Goal: Task Accomplishment & Management: Complete application form

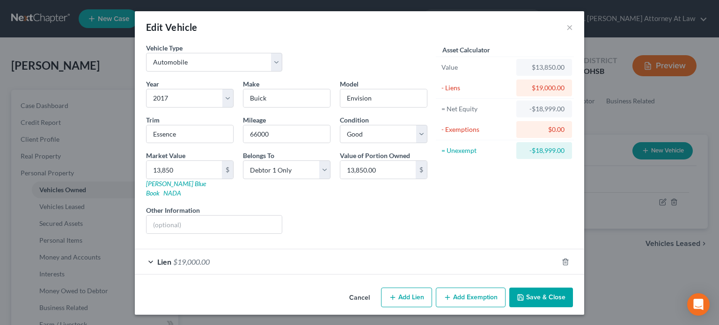
click at [480, 288] on button "Add Exemption" at bounding box center [471, 298] width 70 height 20
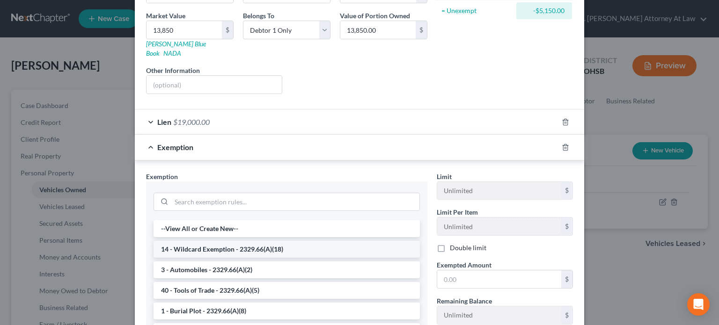
scroll to position [140, 0]
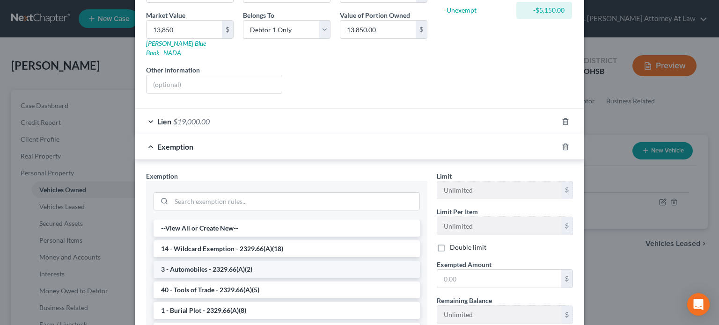
click at [207, 261] on li "3 - Automobiles - 2329.66(A)(2)" at bounding box center [286, 269] width 266 height 17
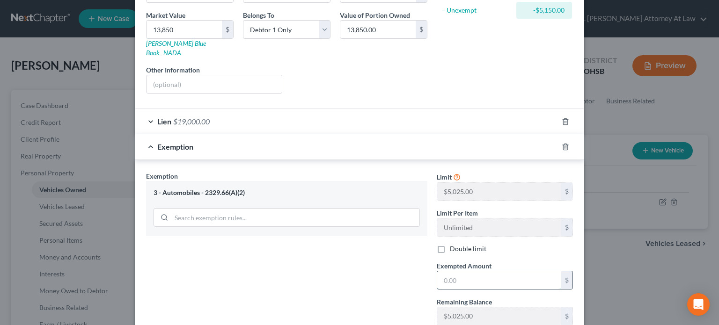
click at [447, 271] on input "text" at bounding box center [499, 280] width 124 height 18
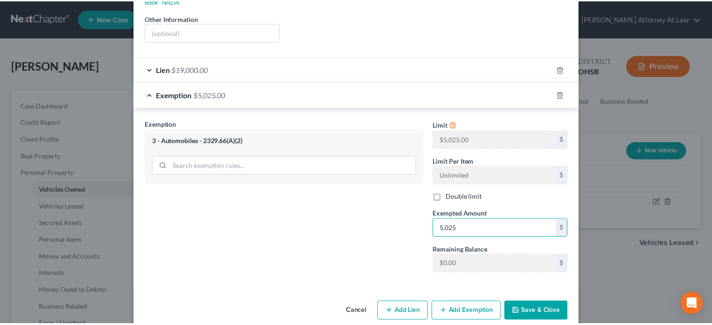
scroll to position [196, 0]
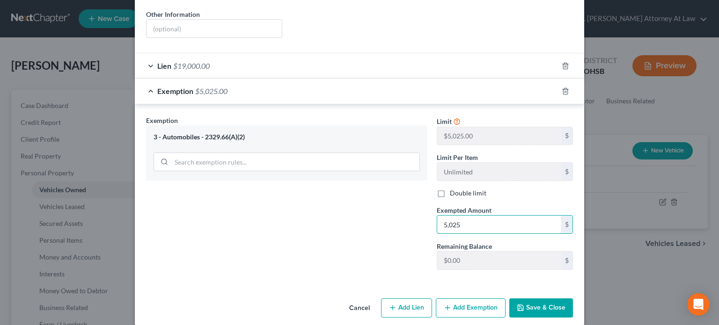
type input "5,025"
click at [530, 299] on button "Save & Close" at bounding box center [541, 309] width 64 height 20
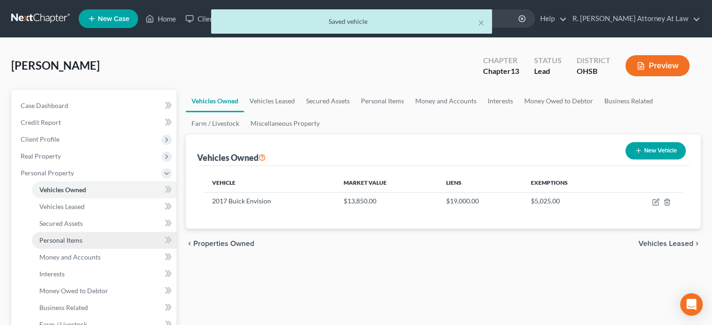
click at [79, 243] on span "Personal Items" at bounding box center [60, 240] width 43 height 8
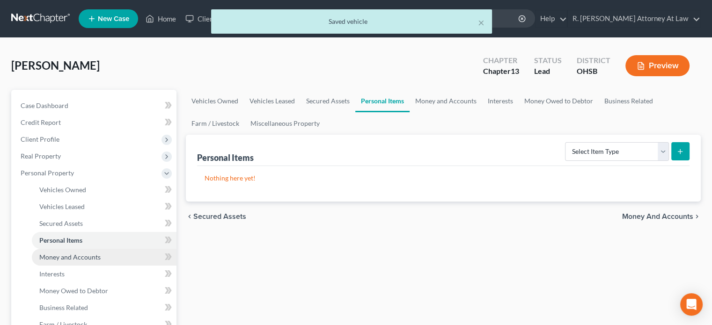
click at [79, 254] on span "Money and Accounts" at bounding box center [69, 257] width 61 height 8
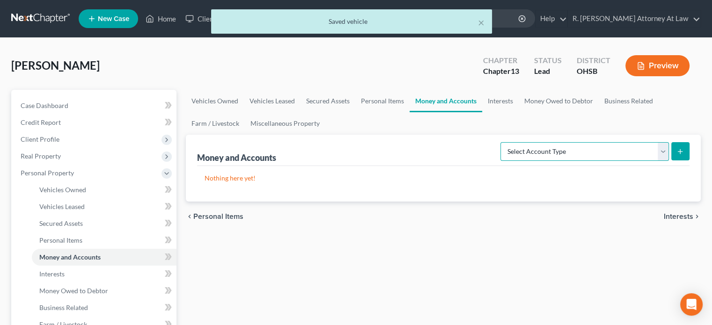
click at [547, 157] on select "Select Account Type Brokerage Cash on Hand Certificates of Deposit Checking Acc…" at bounding box center [584, 151] width 168 height 19
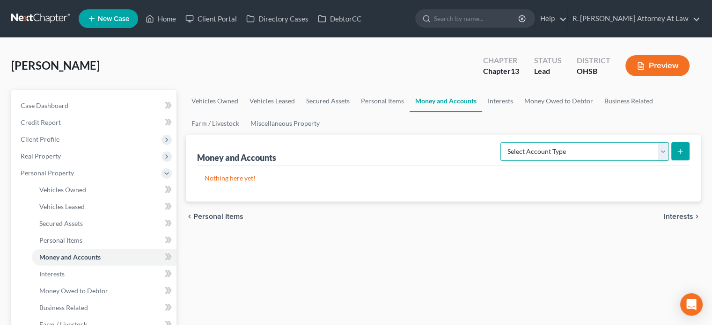
select select "checking"
click at [502, 142] on select "Select Account Type Brokerage Cash on Hand Certificates of Deposit Checking Acc…" at bounding box center [584, 151] width 168 height 19
click at [678, 151] on icon "submit" at bounding box center [679, 151] width 7 height 7
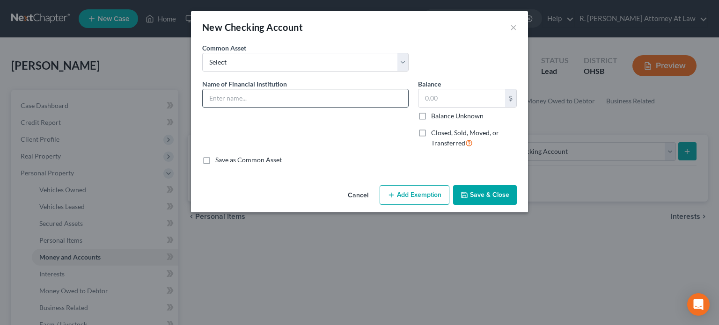
click at [252, 99] on input "text" at bounding box center [305, 98] width 205 height 18
type input "GE Credit Union checking"
click at [430, 97] on input "text" at bounding box center [461, 98] width 87 height 18
type input "100"
click at [478, 197] on button "Save & Close" at bounding box center [485, 195] width 64 height 20
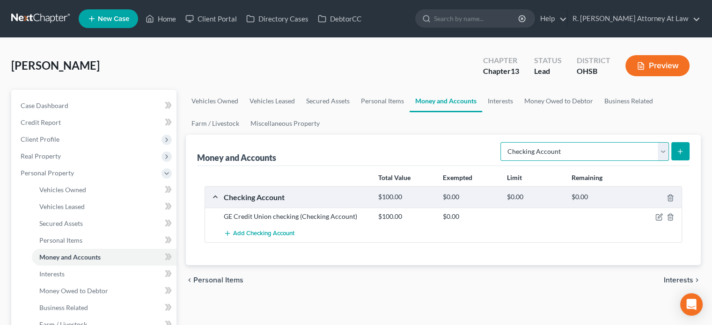
click at [518, 153] on select "Select Account Type Brokerage Cash on Hand Certificates of Deposit Checking Acc…" at bounding box center [584, 151] width 168 height 19
click at [502, 142] on select "Select Account Type Brokerage Cash on Hand Certificates of Deposit Checking Acc…" at bounding box center [584, 151] width 168 height 19
click at [543, 151] on select "Select Account Type Brokerage Cash on Hand Certificates of Deposit Checking Acc…" at bounding box center [584, 151] width 168 height 19
select select "checking"
click at [502, 142] on select "Select Account Type Brokerage Cash on Hand Certificates of Deposit Checking Acc…" at bounding box center [584, 151] width 168 height 19
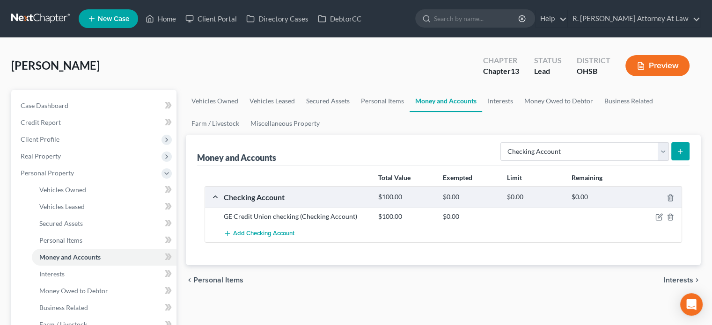
click at [675, 149] on button "submit" at bounding box center [680, 151] width 18 height 18
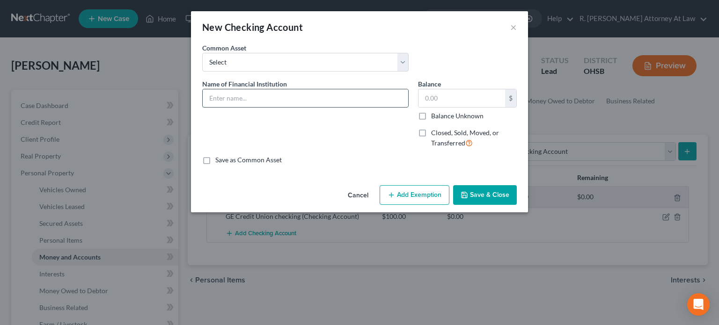
click at [271, 96] on input "text" at bounding box center [305, 98] width 205 height 18
type input "Kemba Credit Union Checking"
click at [472, 190] on button "Save & Close" at bounding box center [485, 195] width 64 height 20
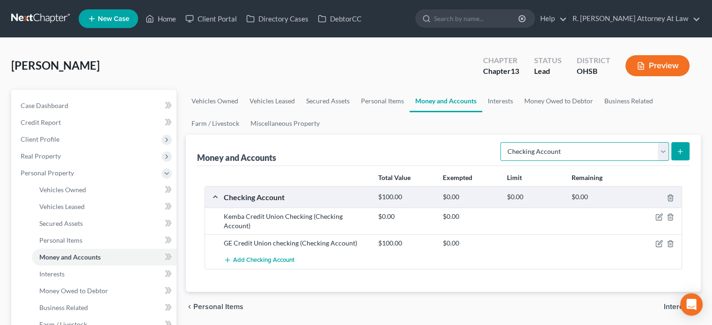
click at [525, 148] on select "Select Account Type Brokerage Cash on Hand Certificates of Deposit Checking Acc…" at bounding box center [584, 151] width 168 height 19
select select "savings"
click at [502, 142] on select "Select Account Type Brokerage Cash on Hand Certificates of Deposit Checking Acc…" at bounding box center [584, 151] width 168 height 19
click at [677, 150] on icon "submit" at bounding box center [679, 151] width 7 height 7
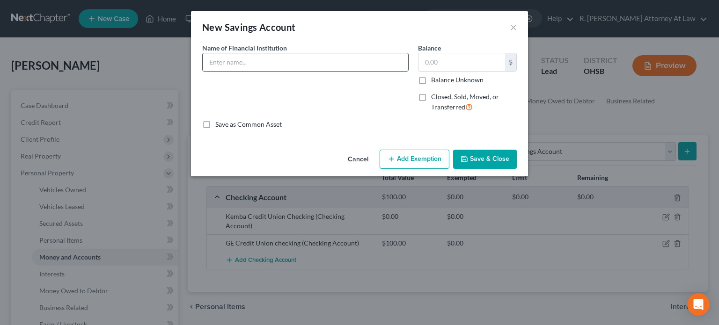
click at [227, 65] on input "text" at bounding box center [305, 62] width 205 height 18
type input "k"
type input "Kemba Credit Union Savings"
click at [485, 155] on button "Save & Close" at bounding box center [485, 160] width 64 height 20
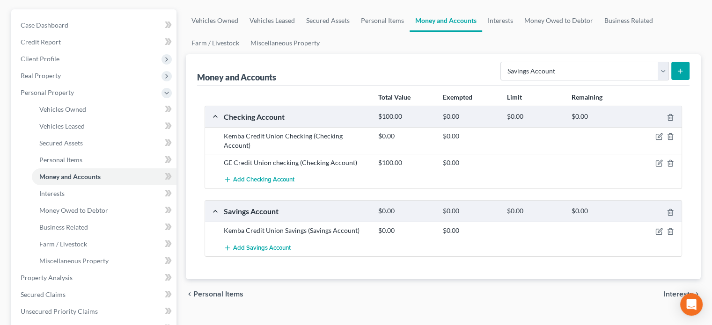
scroll to position [187, 0]
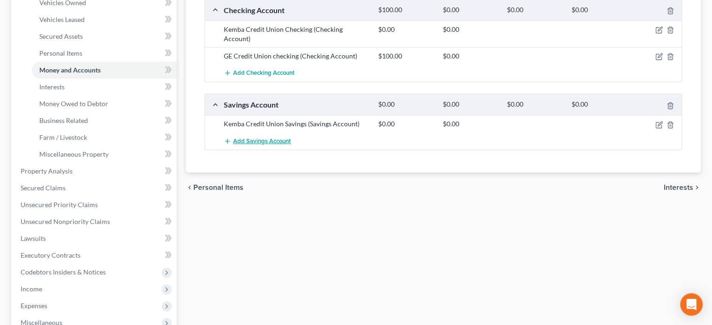
click at [254, 138] on span "Add Savings Account" at bounding box center [262, 141] width 58 height 7
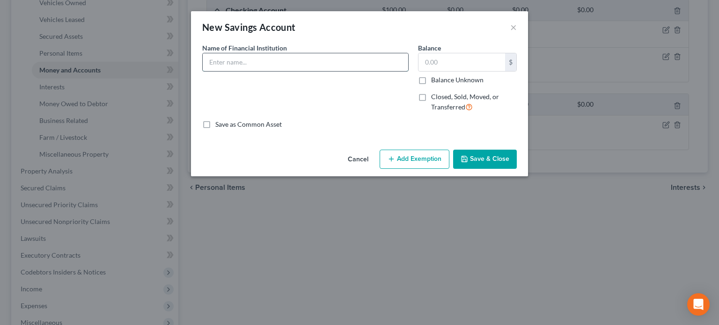
click at [236, 64] on input "text" at bounding box center [305, 62] width 205 height 18
type input "K"
type input "GE Credit Union Savings"
click at [499, 159] on button "Save & Close" at bounding box center [485, 160] width 64 height 20
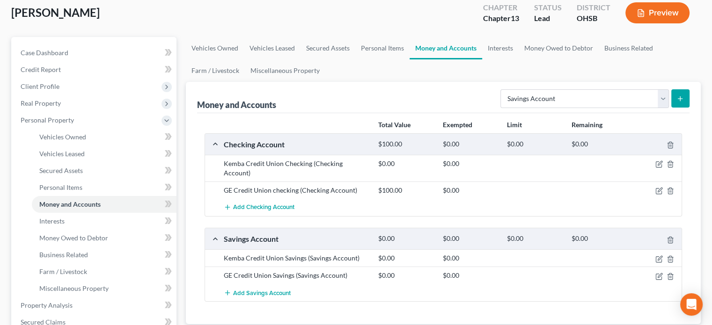
scroll to position [47, 0]
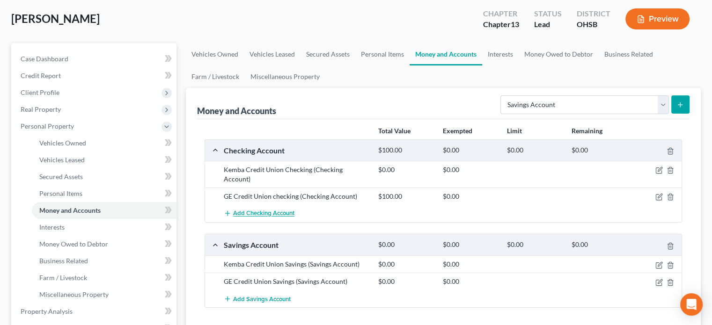
click at [271, 210] on span "Add Checking Account" at bounding box center [263, 213] width 61 height 7
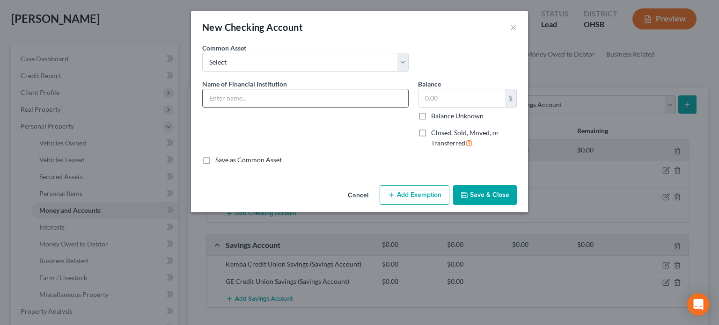
click at [219, 98] on input "text" at bounding box center [305, 98] width 205 height 18
type input "Cash App no balance at time of filing"
click at [466, 196] on polyline "button" at bounding box center [464, 197] width 3 height 2
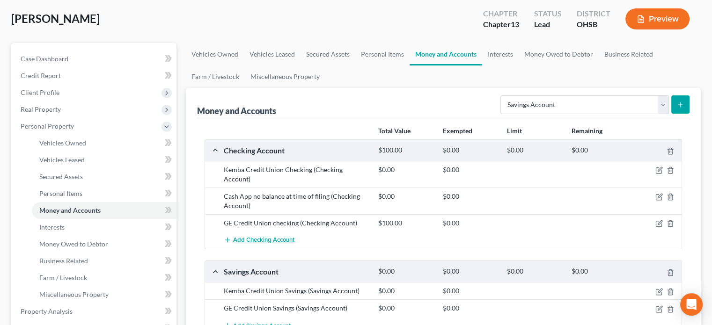
click at [283, 237] on span "Add Checking Account" at bounding box center [263, 240] width 61 height 7
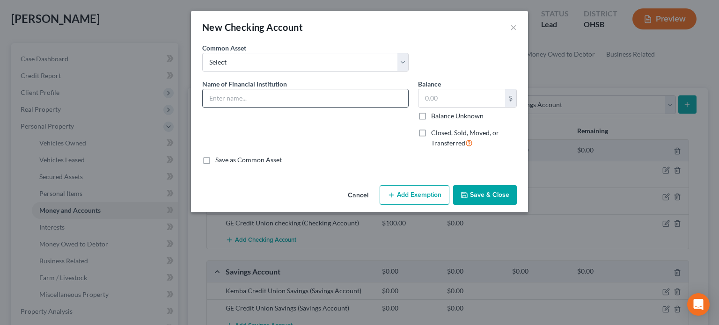
click at [228, 92] on input "text" at bounding box center [305, 98] width 205 height 18
type input "PayPal no balance at time of filing"
click at [470, 199] on button "Save & Close" at bounding box center [485, 195] width 64 height 20
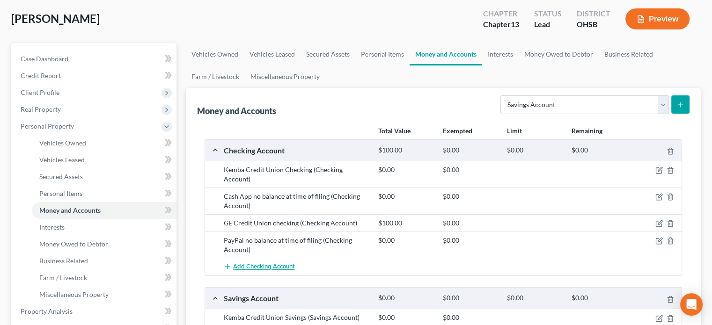
click at [264, 263] on span "Add Checking Account" at bounding box center [263, 266] width 61 height 7
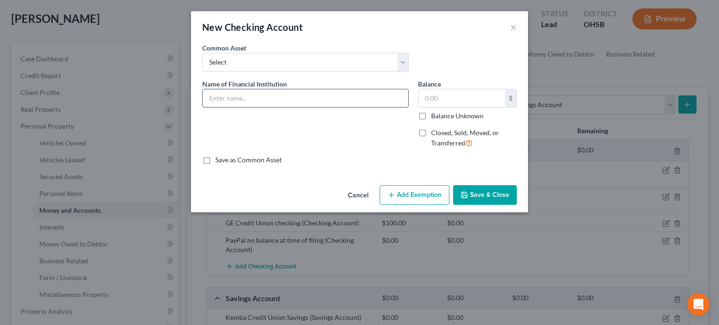
click at [227, 94] on input "text" at bounding box center [305, 98] width 205 height 18
type input "Venmo no balance at time of filing"
click at [467, 195] on icon "button" at bounding box center [463, 194] width 7 height 7
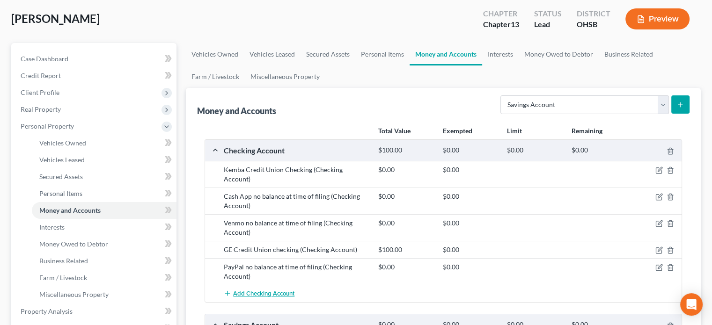
click at [266, 290] on span "Add Checking Account" at bounding box center [263, 293] width 61 height 7
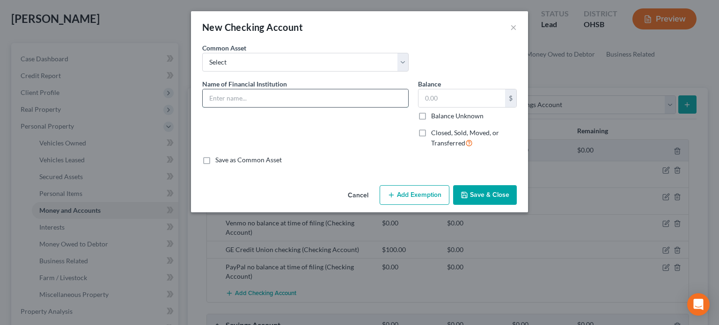
click at [228, 99] on input "text" at bounding box center [305, 98] width 205 height 18
type input "A"
click at [356, 197] on button "Cancel" at bounding box center [358, 195] width 36 height 19
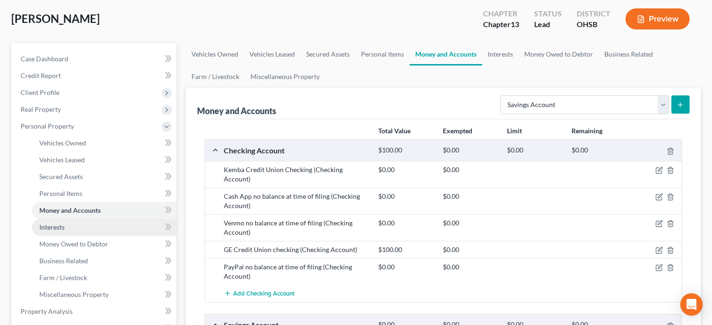
drag, startPoint x: 49, startPoint y: 226, endPoint x: 58, endPoint y: 222, distance: 10.1
click at [49, 226] on span "Interests" at bounding box center [51, 227] width 25 height 8
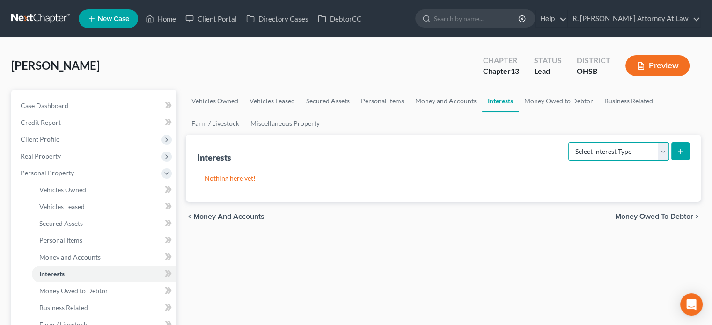
drag, startPoint x: 627, startPoint y: 152, endPoint x: 609, endPoint y: 153, distance: 18.7
click at [627, 152] on select "Select Interest Type 401K Annuity Bond Education IRA Government Bond Government…" at bounding box center [618, 151] width 101 height 19
select select "401k"
click at [569, 142] on select "Select Interest Type 401K Annuity Bond Education IRA Government Bond Government…" at bounding box center [618, 151] width 101 height 19
click at [675, 146] on button "submit" at bounding box center [680, 151] width 18 height 18
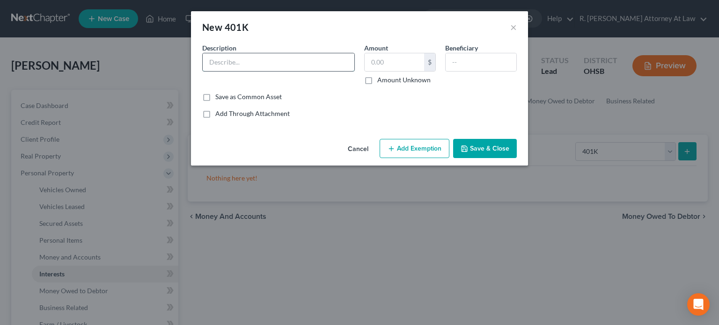
click at [277, 61] on input "text" at bounding box center [279, 62] width 152 height 18
type input "401k"
type input "10,000"
click at [474, 151] on button "Save & Close" at bounding box center [485, 149] width 64 height 20
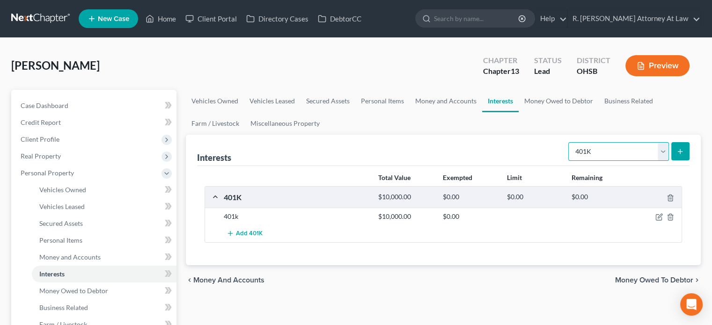
click at [592, 154] on select "Select Interest Type 401K Annuity Bond Education IRA Government Bond Government…" at bounding box center [618, 151] width 101 height 19
select select "term_life_insurance"
click at [569, 142] on select "Select Interest Type 401K Annuity Bond Education IRA Government Bond Government…" at bounding box center [618, 151] width 101 height 19
click at [678, 149] on icon "submit" at bounding box center [679, 151] width 7 height 7
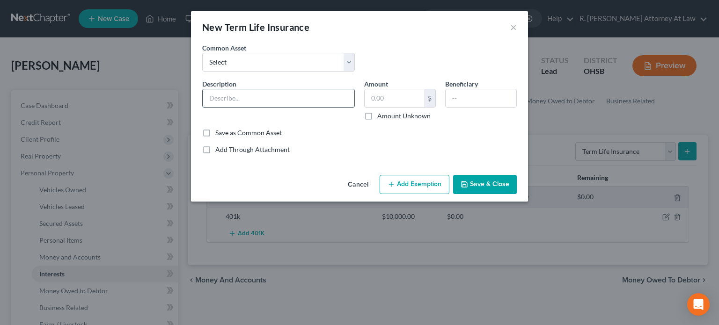
click at [258, 99] on input "text" at bounding box center [279, 98] width 152 height 18
type input "Term Life through employer"
drag, startPoint x: 469, startPoint y: 187, endPoint x: 465, endPoint y: 178, distance: 9.8
click at [468, 182] on button "Save & Close" at bounding box center [485, 185] width 64 height 20
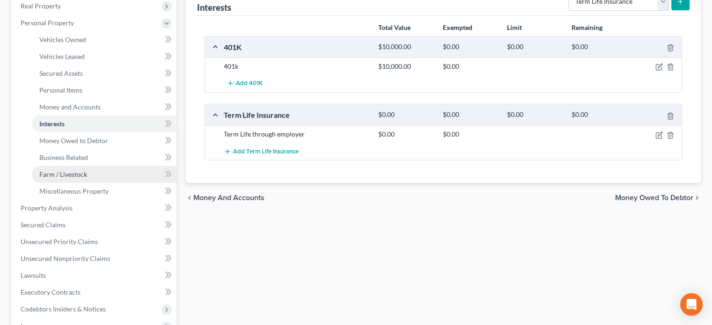
scroll to position [187, 0]
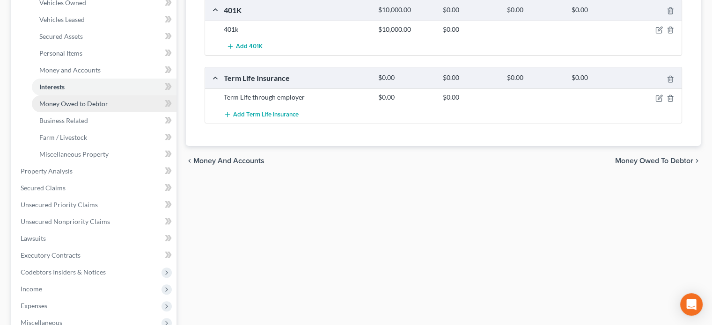
click at [54, 105] on span "Money Owed to Debtor" at bounding box center [73, 104] width 69 height 8
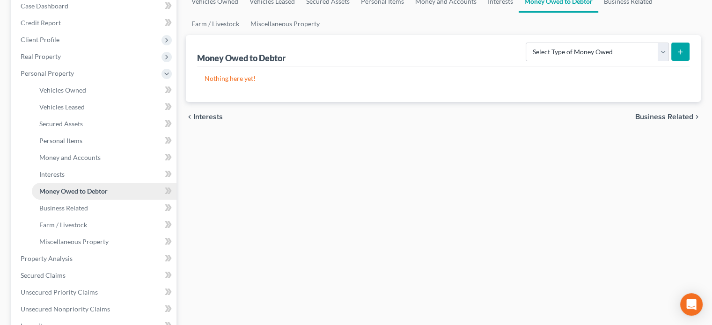
scroll to position [140, 0]
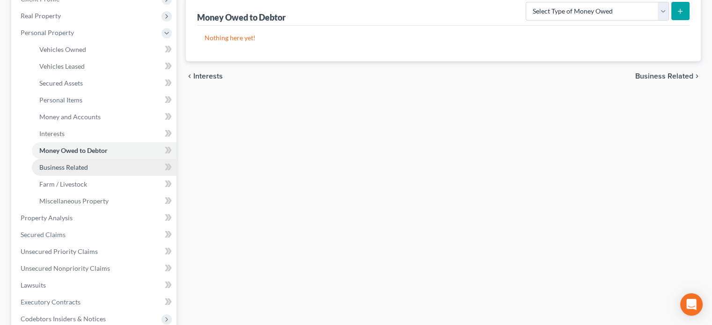
click at [48, 166] on span "Business Related" at bounding box center [63, 167] width 49 height 8
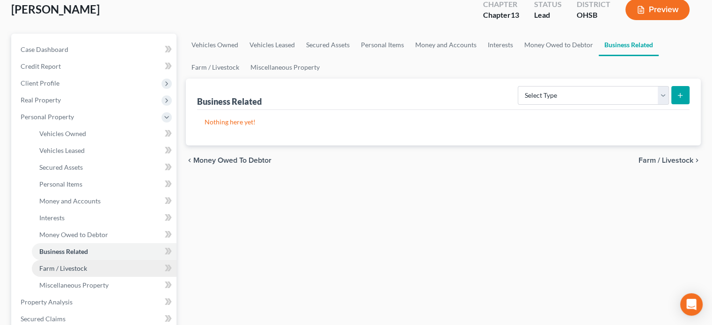
scroll to position [140, 0]
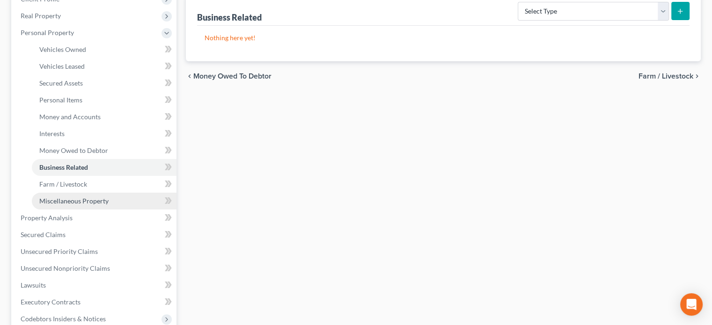
click at [65, 199] on span "Miscellaneous Property" at bounding box center [73, 201] width 69 height 8
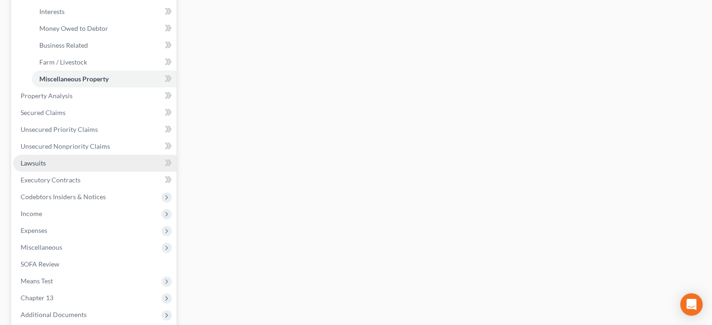
scroll to position [281, 0]
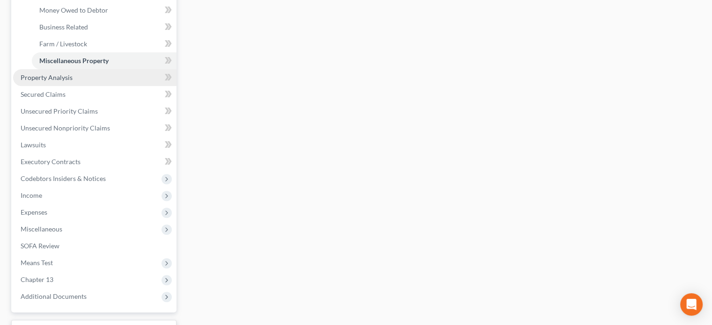
click at [42, 79] on span "Property Analysis" at bounding box center [47, 77] width 52 height 8
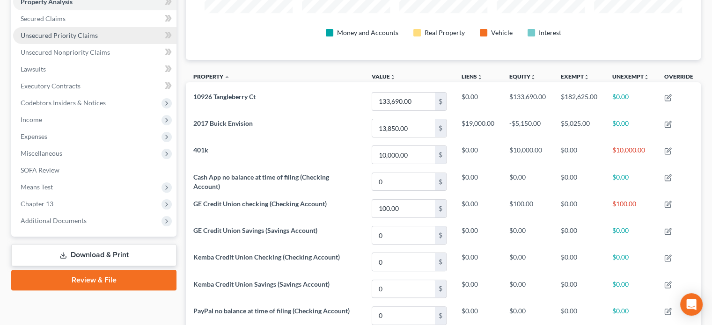
click at [47, 36] on span "Unsecured Priority Claims" at bounding box center [59, 35] width 77 height 8
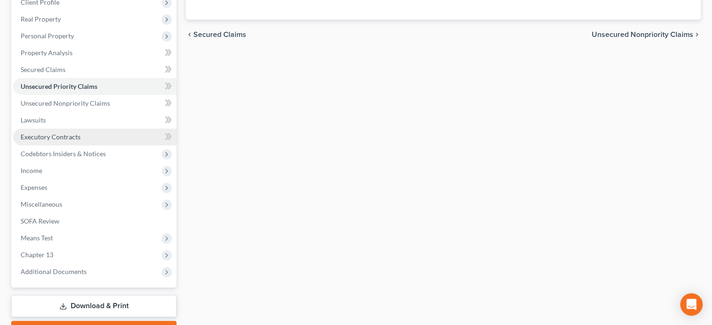
scroll to position [140, 0]
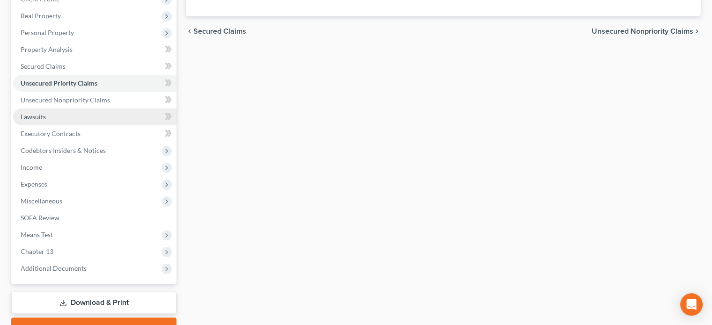
click at [34, 119] on span "Lawsuits" at bounding box center [33, 117] width 25 height 8
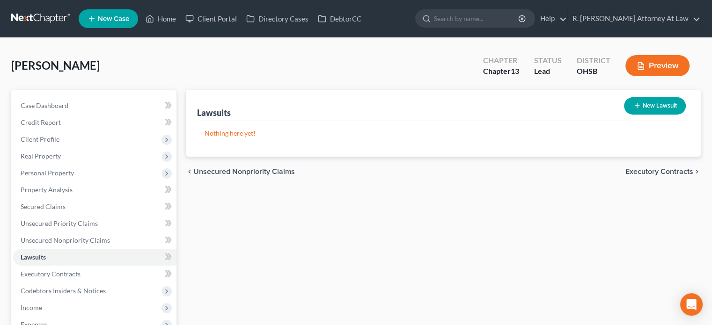
click at [634, 100] on button "New Lawsuit" at bounding box center [655, 105] width 62 height 17
select select "0"
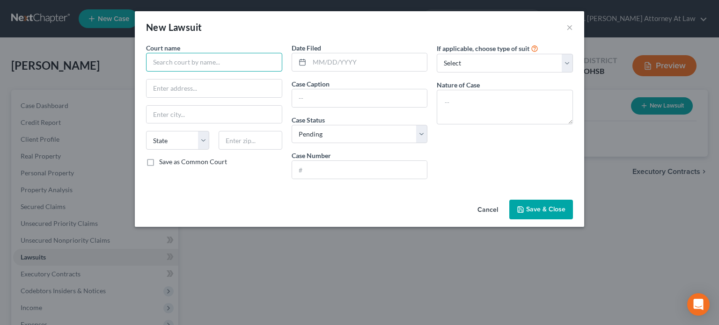
drag, startPoint x: 160, startPoint y: 63, endPoint x: 155, endPoint y: 66, distance: 5.2
click at [156, 66] on input "text" at bounding box center [214, 62] width 136 height 19
type input "Capital One"
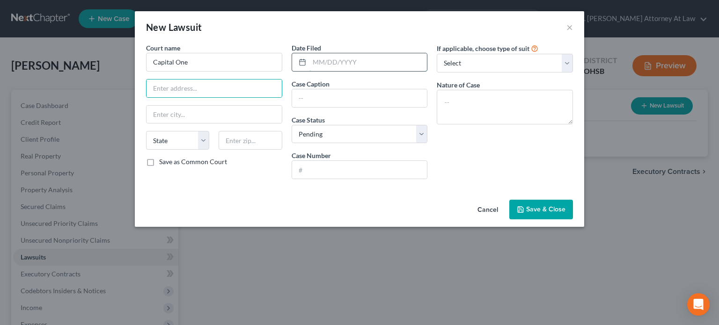
click at [330, 66] on input "text" at bounding box center [368, 62] width 118 height 18
click at [318, 171] on input "text" at bounding box center [359, 170] width 135 height 18
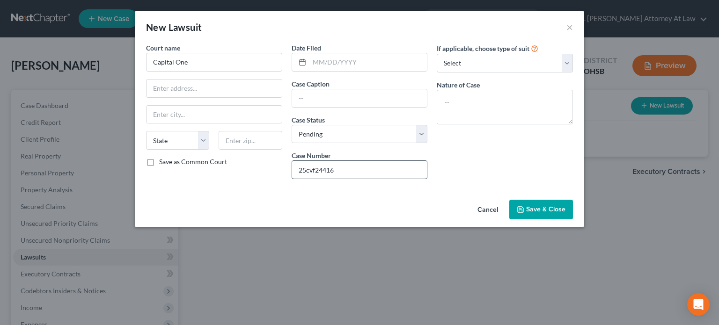
type input "25cvf24416"
click at [447, 111] on textarea at bounding box center [505, 107] width 136 height 35
type textarea "Money"
drag, startPoint x: 319, startPoint y: 89, endPoint x: 325, endPoint y: 80, distance: 11.0
click at [319, 89] on input "text" at bounding box center [359, 98] width 135 height 18
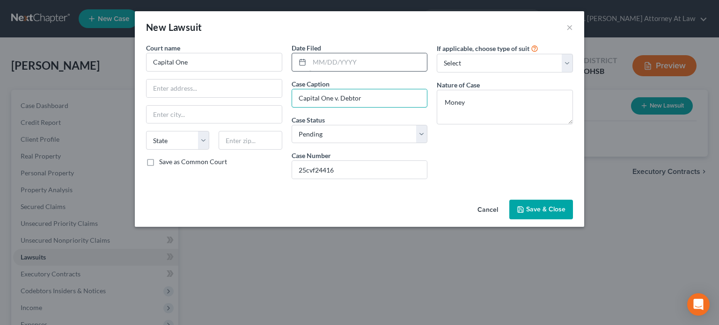
type input "Capital One v. Debtor"
click at [342, 65] on input "text" at bounding box center [368, 62] width 118 height 18
type input "08/21/2025"
click at [530, 205] on span "Save & Close" at bounding box center [545, 209] width 39 height 8
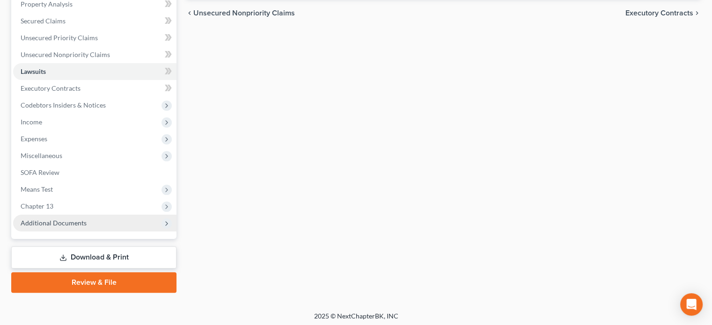
scroll to position [187, 0]
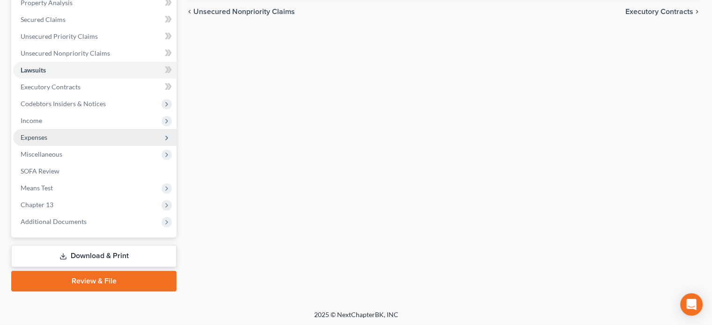
click at [33, 136] on span "Expenses" at bounding box center [34, 137] width 27 height 8
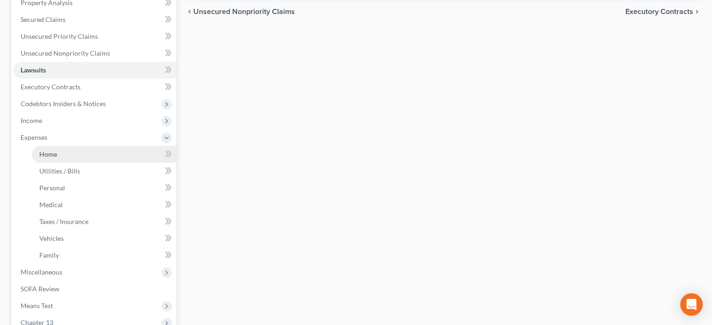
click at [43, 150] on span "Home" at bounding box center [48, 154] width 18 height 8
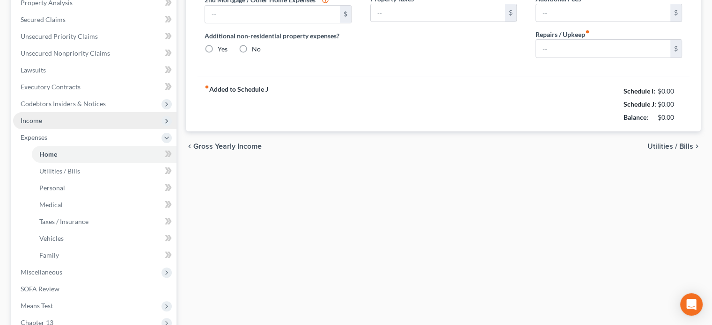
type input "0.00"
radio input "true"
type input "0.00"
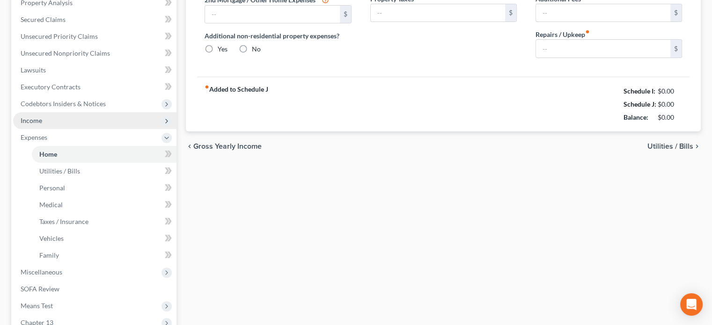
type input "0.00"
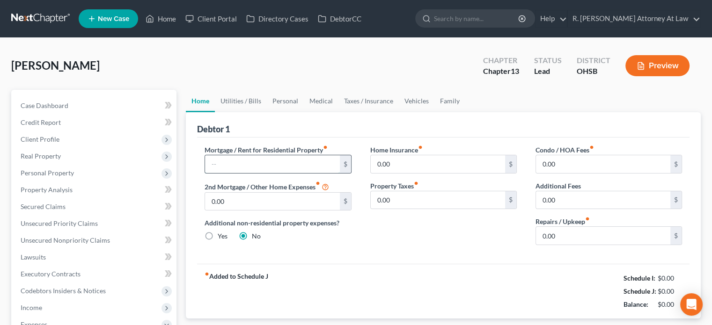
drag, startPoint x: 217, startPoint y: 158, endPoint x: 238, endPoint y: 162, distance: 22.0
click at [217, 158] on input "text" at bounding box center [272, 164] width 134 height 18
type input "972"
click at [230, 99] on link "Utilities / Bills" at bounding box center [241, 101] width 52 height 22
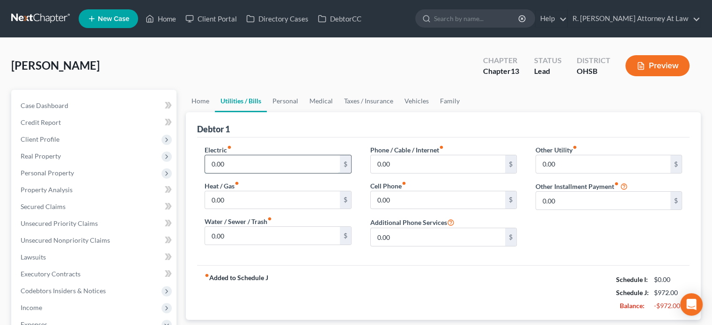
click at [238, 159] on input "0.00" at bounding box center [272, 164] width 134 height 18
type input "8"
type input "350"
click at [226, 235] on input "0.00" at bounding box center [272, 236] width 134 height 18
type input "200"
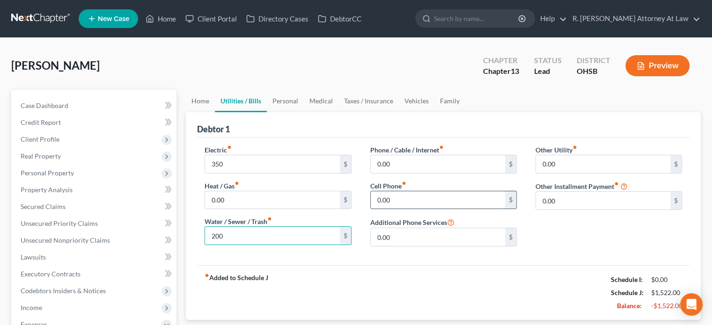
click at [390, 197] on input "0.00" at bounding box center [438, 200] width 134 height 18
type input "180"
click at [394, 168] on input "0.00" at bounding box center [438, 164] width 134 height 18
type input "140"
click at [320, 101] on link "Medical" at bounding box center [321, 101] width 35 height 22
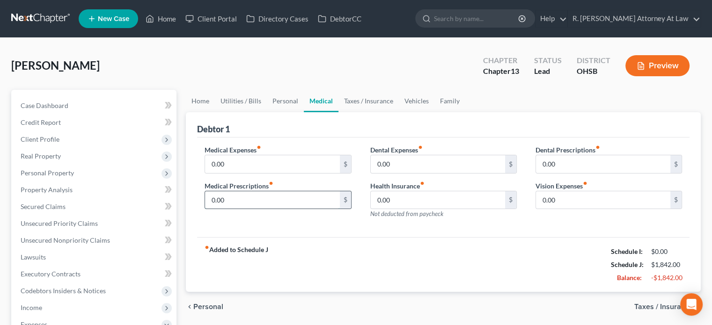
click at [234, 194] on input "0.00" at bounding box center [272, 200] width 134 height 18
click at [281, 99] on link "Personal" at bounding box center [285, 101] width 37 height 22
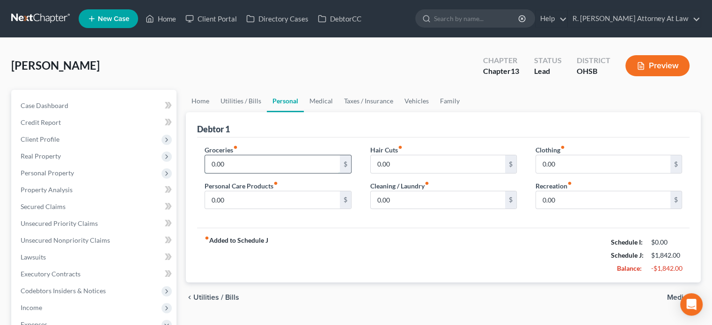
click at [233, 158] on input "0.00" at bounding box center [272, 164] width 134 height 18
type input "900"
click at [388, 162] on input "0.00" at bounding box center [438, 164] width 134 height 18
click at [313, 101] on link "Medical" at bounding box center [321, 101] width 35 height 22
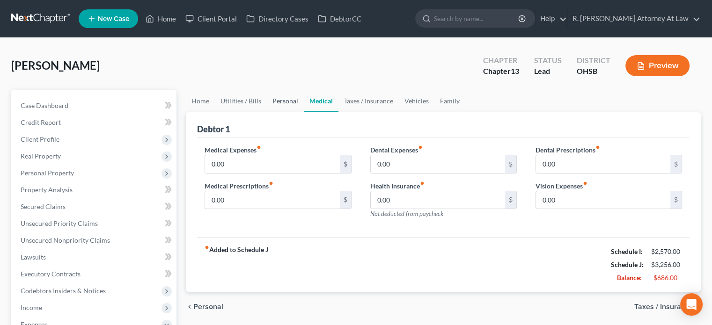
click at [287, 102] on link "Personal" at bounding box center [285, 101] width 37 height 22
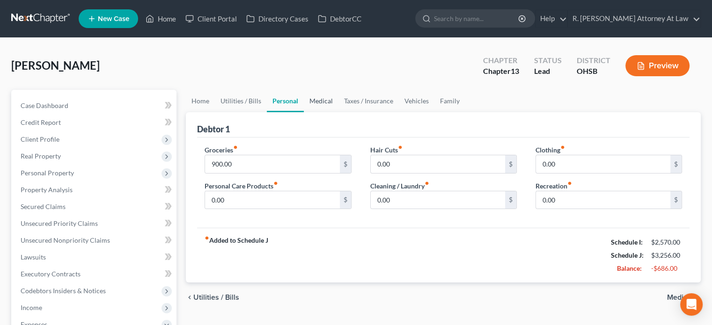
click at [318, 102] on link "Medical" at bounding box center [321, 101] width 35 height 22
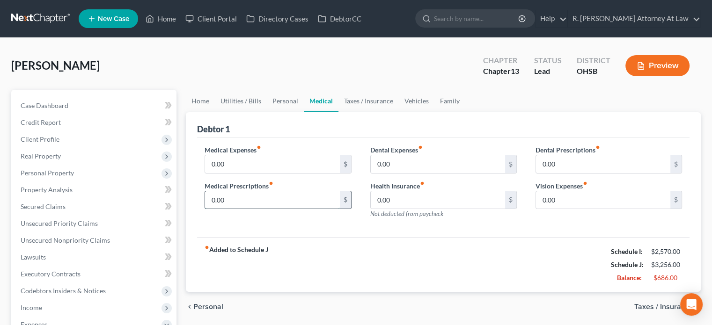
click at [230, 196] on input "0.00" at bounding box center [272, 200] width 134 height 18
type input "300"
click at [349, 99] on link "Taxes / Insurance" at bounding box center [368, 101] width 60 height 22
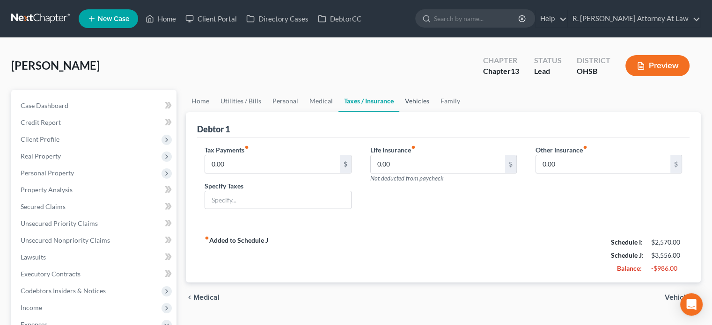
click at [415, 100] on link "Vehicles" at bounding box center [417, 101] width 36 height 22
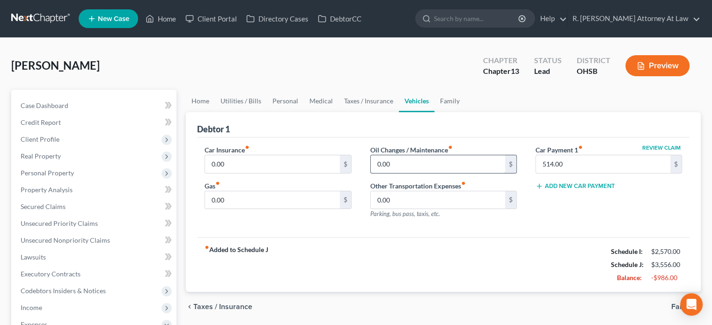
click at [401, 166] on input "0.00" at bounding box center [438, 164] width 134 height 18
drag, startPoint x: 234, startPoint y: 169, endPoint x: 246, endPoint y: 172, distance: 12.0
click at [234, 169] on input "0.00" at bounding box center [272, 164] width 134 height 18
click at [565, 159] on input "514.00" at bounding box center [603, 164] width 134 height 18
click at [241, 162] on input "0.00" at bounding box center [272, 164] width 134 height 18
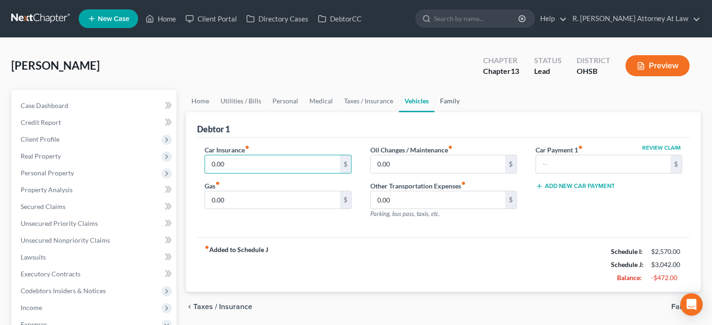
click at [445, 101] on link "Family" at bounding box center [449, 101] width 31 height 22
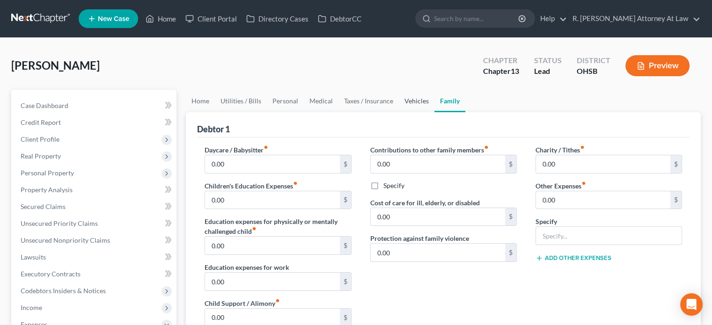
click at [415, 101] on link "Vehicles" at bounding box center [417, 101] width 36 height 22
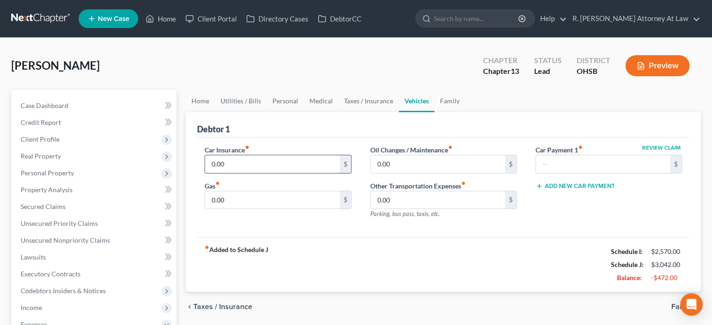
click at [236, 167] on input "0.00" at bounding box center [272, 164] width 134 height 18
type input "80"
click at [229, 201] on input "0.00" at bounding box center [272, 200] width 134 height 18
click at [367, 100] on link "Taxes / Insurance" at bounding box center [368, 101] width 60 height 22
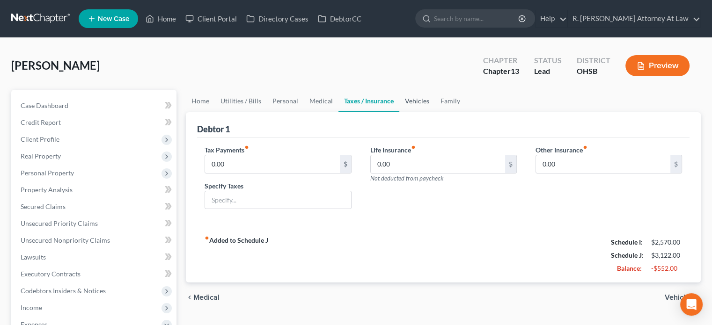
click at [420, 99] on link "Vehicles" at bounding box center [417, 101] width 36 height 22
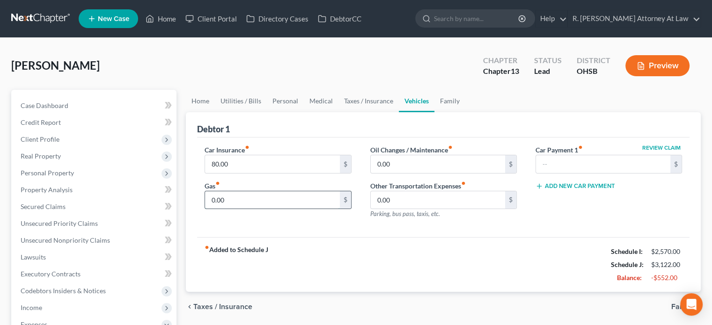
click at [247, 202] on input "0.00" at bounding box center [272, 200] width 134 height 18
type input "300"
drag, startPoint x: 317, startPoint y: 102, endPoint x: 292, endPoint y: 99, distance: 25.5
click at [317, 102] on link "Medical" at bounding box center [321, 101] width 35 height 22
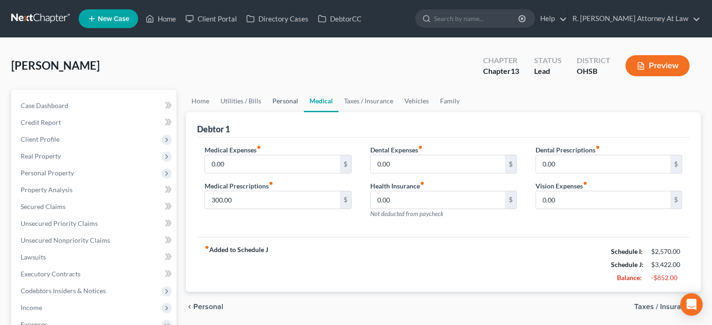
click at [289, 98] on link "Personal" at bounding box center [285, 101] width 37 height 22
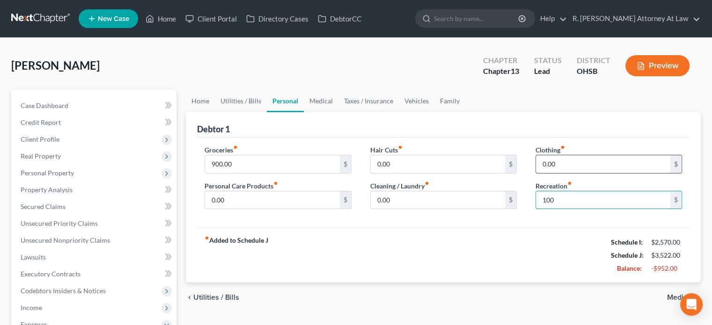
type input "100"
click at [553, 163] on input "0.00" at bounding box center [603, 164] width 134 height 18
type input "200"
click at [227, 198] on input "0.00" at bounding box center [272, 200] width 134 height 18
type input "300"
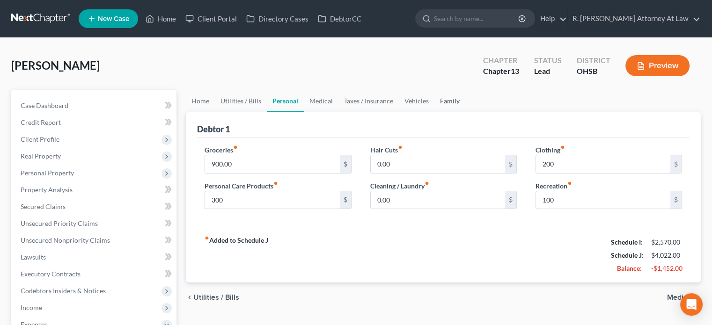
click at [446, 99] on link "Family" at bounding box center [449, 101] width 31 height 22
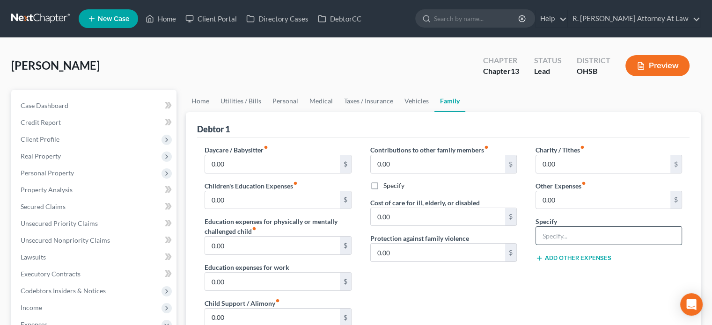
drag, startPoint x: 550, startPoint y: 232, endPoint x: 540, endPoint y: 231, distance: 9.4
click at [540, 231] on input "text" at bounding box center [609, 236] width 146 height 18
type input "dog, 100"
click at [561, 206] on input "0.00" at bounding box center [603, 200] width 134 height 18
type input "100"
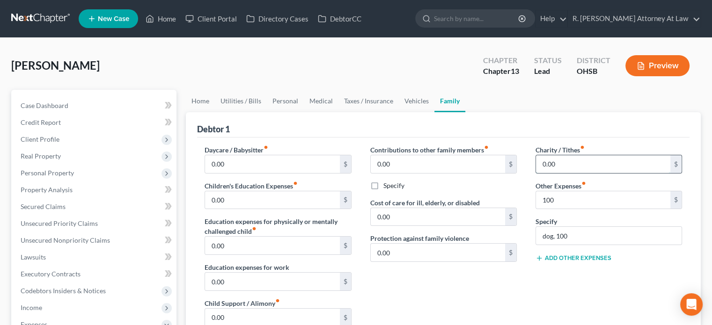
click at [558, 163] on input "0.00" at bounding box center [603, 164] width 134 height 18
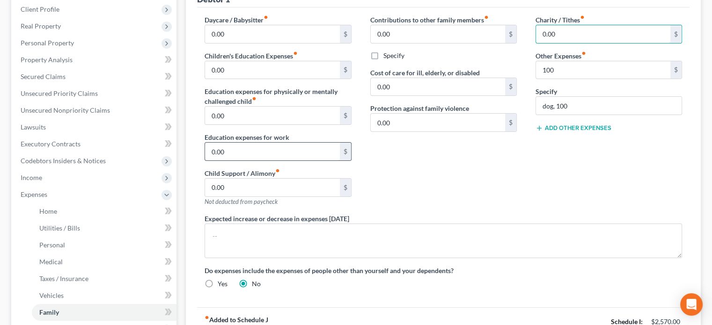
scroll to position [140, 0]
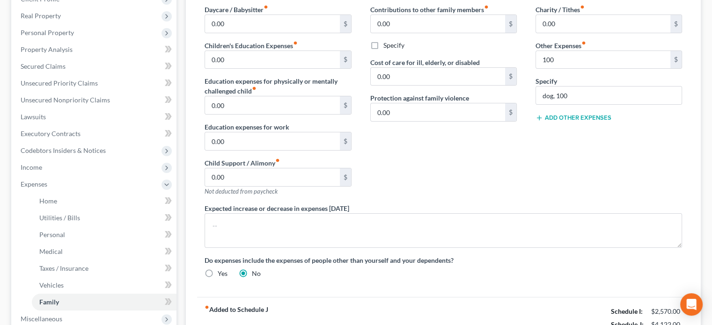
click at [558, 116] on button "Add Other Expenses" at bounding box center [573, 117] width 76 height 7
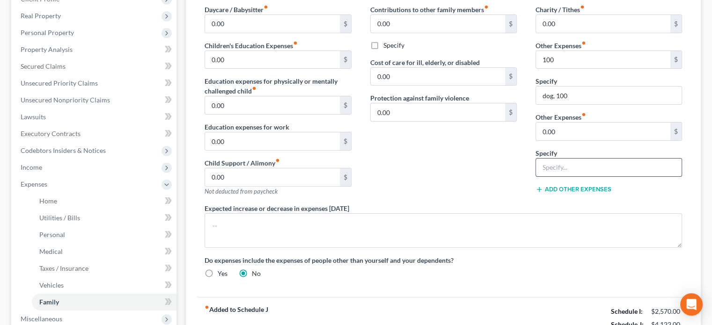
click at [552, 163] on input "text" at bounding box center [609, 168] width 146 height 18
type input "childrens activities, 100"
type input "100"
drag, startPoint x: 492, startPoint y: 153, endPoint x: 241, endPoint y: 144, distance: 251.0
click at [484, 151] on div "Contributions to other family members fiber_manual_record 0.00 $ Specify Cost o…" at bounding box center [443, 104] width 165 height 199
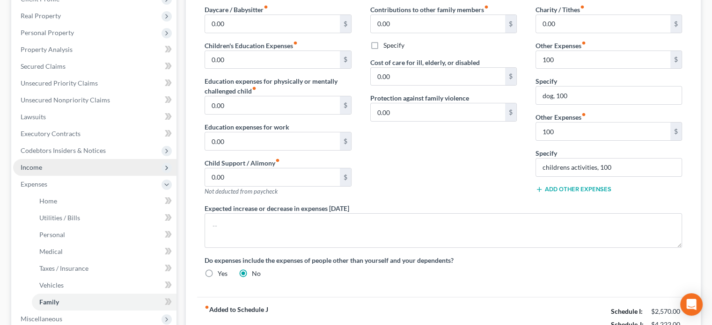
click at [24, 166] on span "Income" at bounding box center [32, 167] width 22 height 8
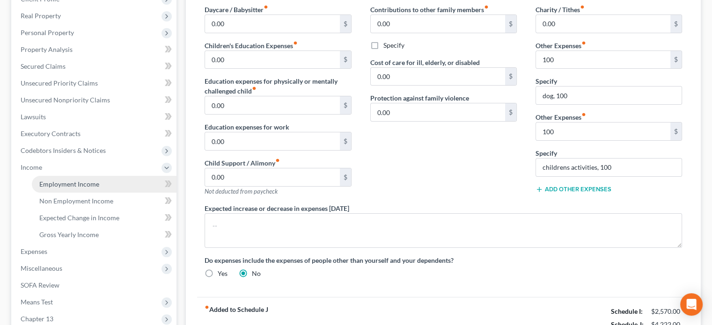
click at [42, 180] on span "Employment Income" at bounding box center [69, 184] width 60 height 8
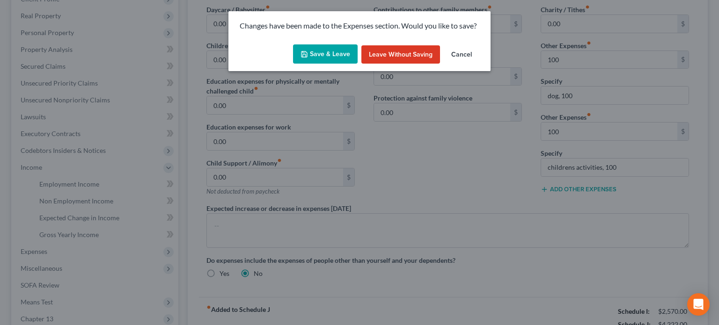
click at [323, 51] on button "Save & Leave" at bounding box center [325, 54] width 65 height 20
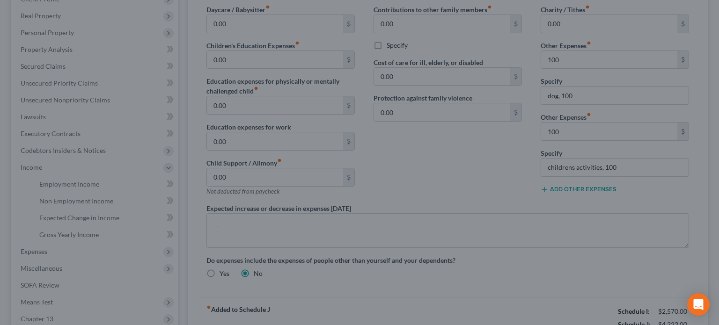
type input "100.00"
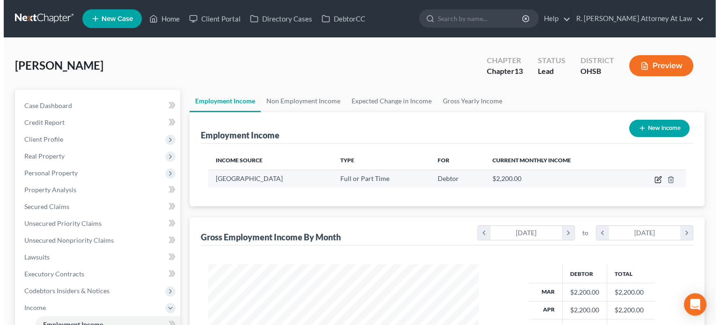
scroll to position [167, 289]
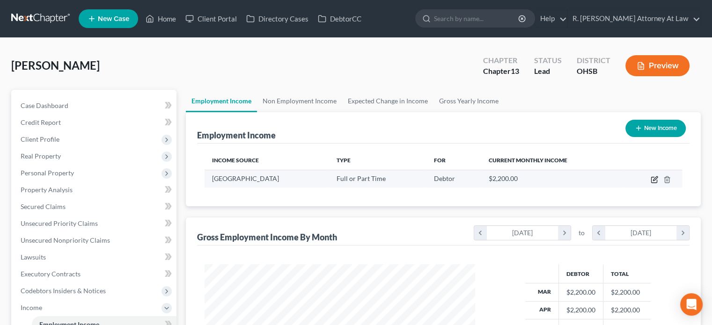
click at [654, 177] on icon "button" at bounding box center [655, 178] width 4 height 4
select select "0"
select select "36"
select select "0"
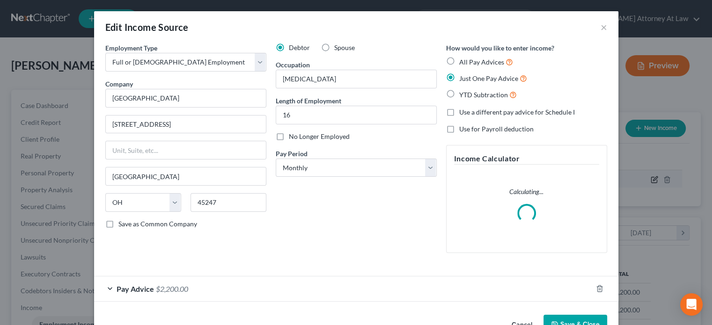
scroll to position [167, 292]
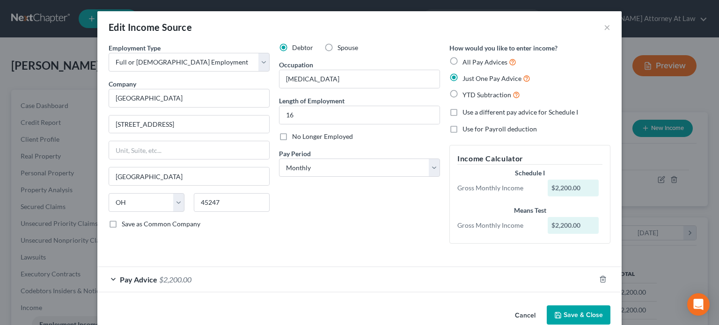
click at [568, 310] on button "Save & Close" at bounding box center [579, 316] width 64 height 20
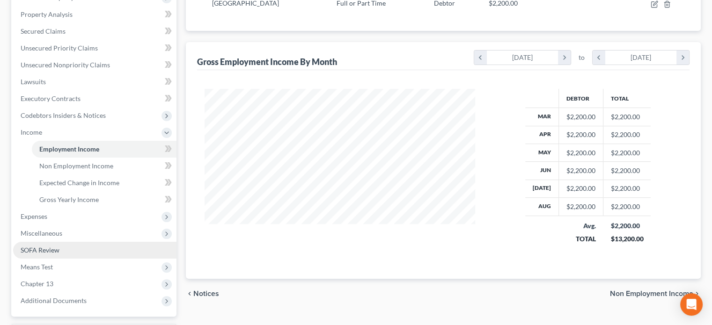
scroll to position [187, 0]
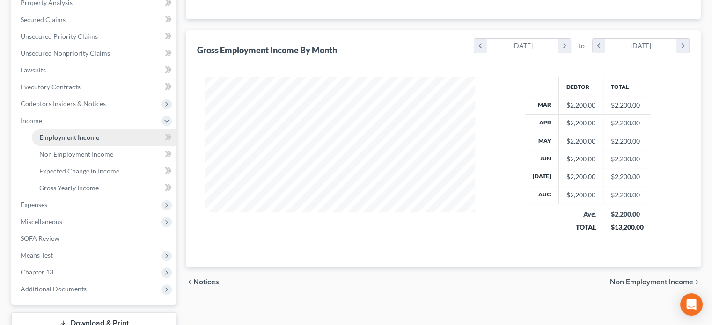
click at [56, 138] on span "Employment Income" at bounding box center [69, 137] width 60 height 8
click at [56, 137] on span "Employment Income" at bounding box center [69, 137] width 60 height 8
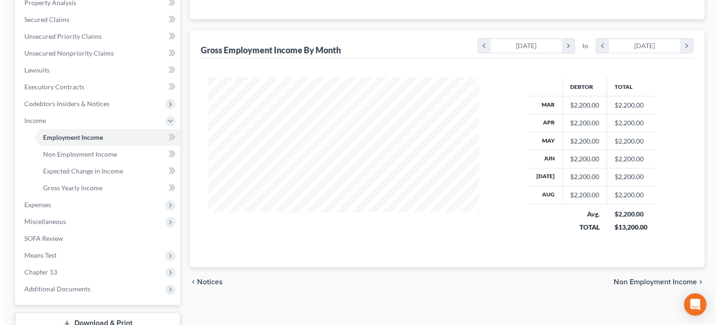
scroll to position [0, 0]
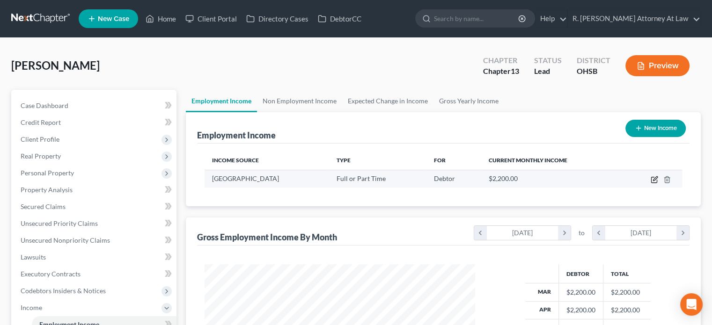
click at [651, 179] on icon "button" at bounding box center [653, 179] width 7 height 7
select select "0"
select select "36"
select select "0"
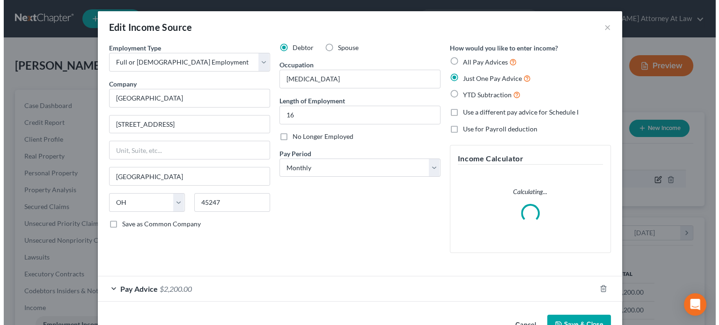
scroll to position [167, 292]
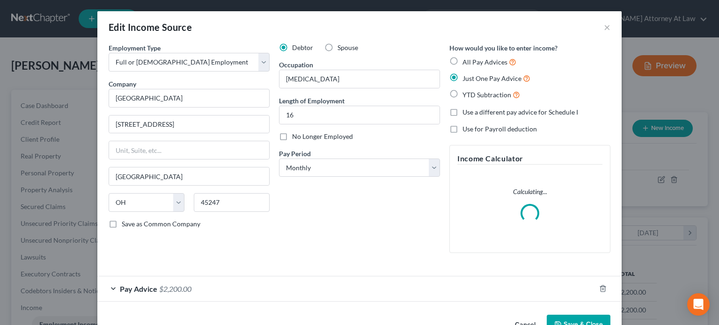
drag, startPoint x: 197, startPoint y: 288, endPoint x: 176, endPoint y: 230, distance: 61.6
click at [197, 288] on div "Pay Advice $2,200.00" at bounding box center [346, 289] width 498 height 25
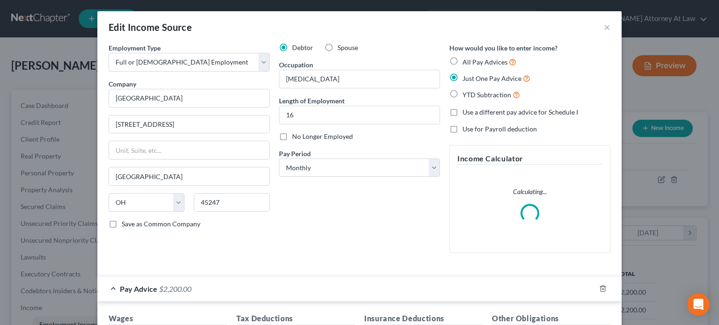
scroll to position [27, 0]
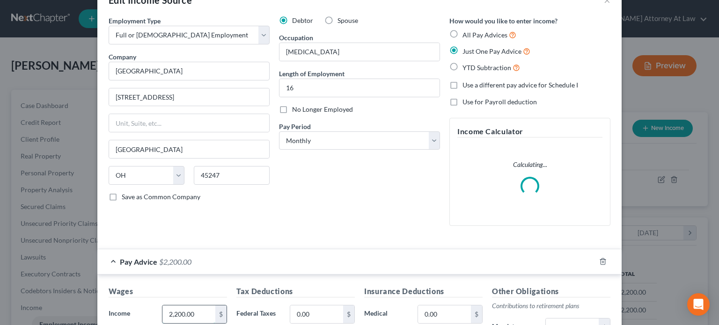
click at [193, 312] on input "2,200.00" at bounding box center [188, 315] width 53 height 18
type input "4,766"
drag, startPoint x: 328, startPoint y: 218, endPoint x: 344, endPoint y: 205, distance: 20.3
click at [332, 213] on div "Debtor Spouse Occupation Respiratory Therapist Length of Employment 16 No Longe…" at bounding box center [359, 125] width 170 height 218
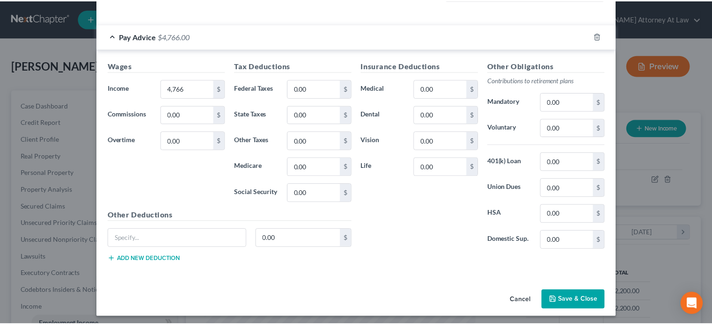
scroll to position [245, 0]
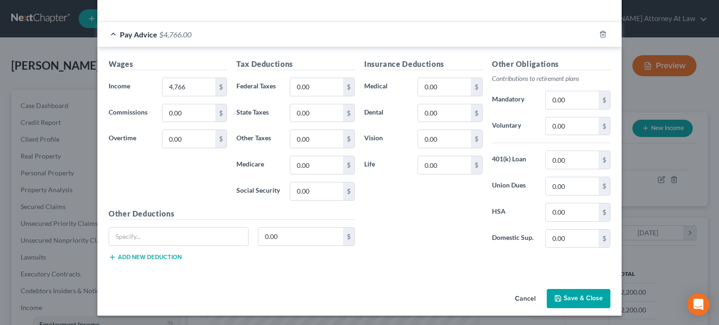
click at [556, 299] on polyline "button" at bounding box center [557, 300] width 3 height 2
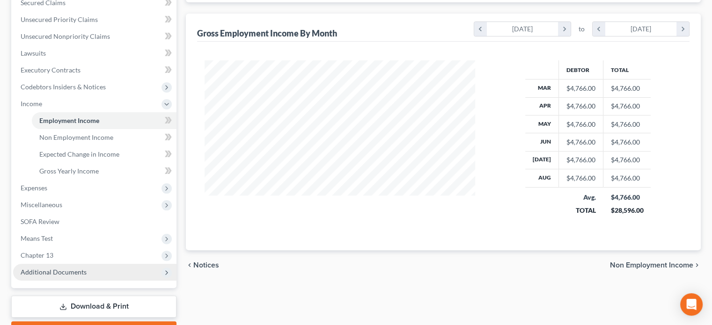
scroll to position [234, 0]
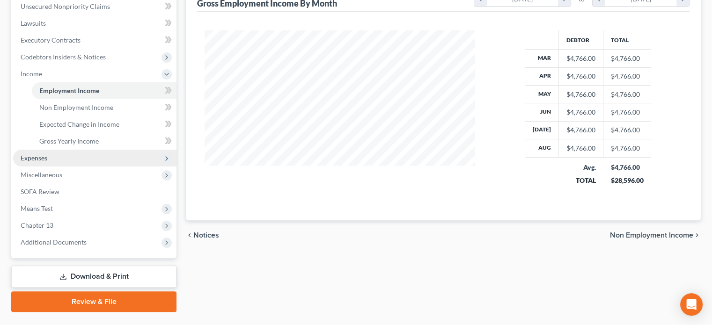
click at [39, 157] on span "Expenses" at bounding box center [34, 158] width 27 height 8
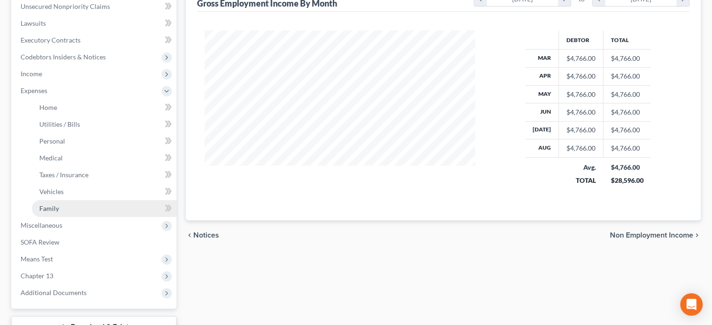
click at [50, 212] on link "Family" at bounding box center [104, 208] width 145 height 17
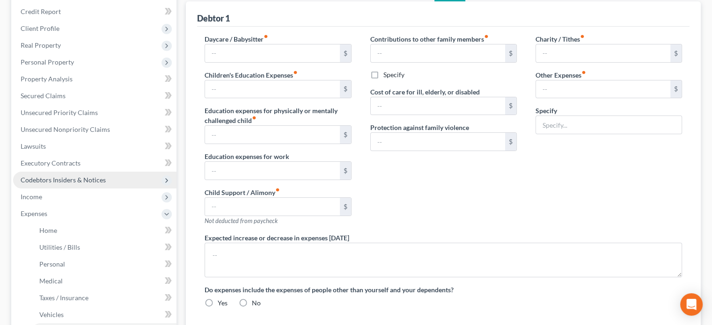
type input "0.00"
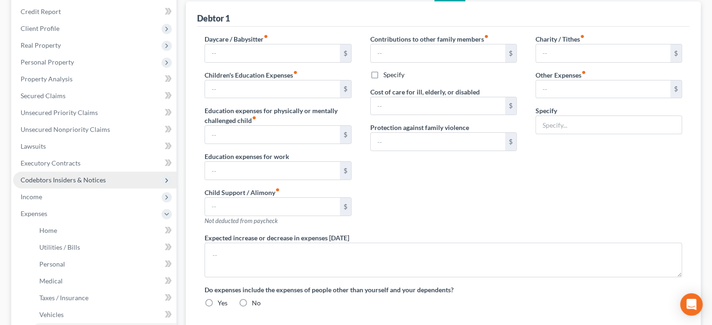
type input "0.00"
type input "100.00"
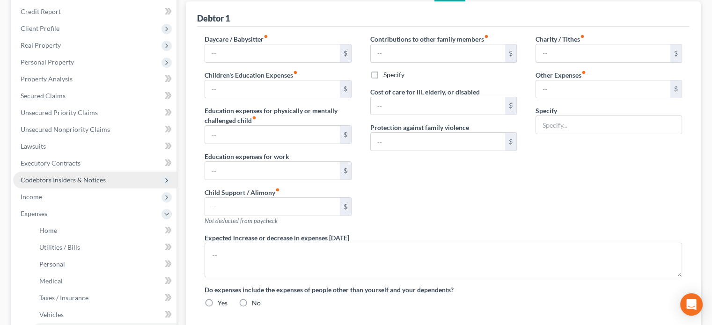
type input "dog, 100"
radio input "true"
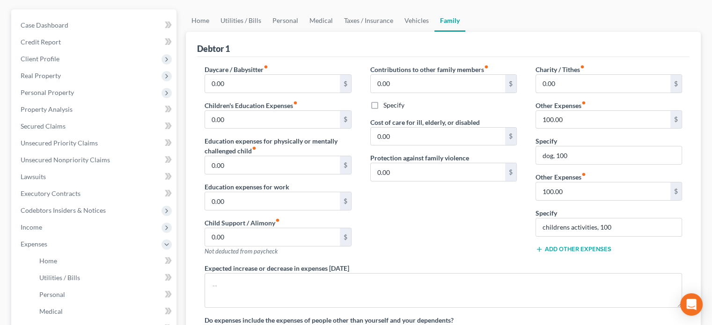
scroll to position [306, 0]
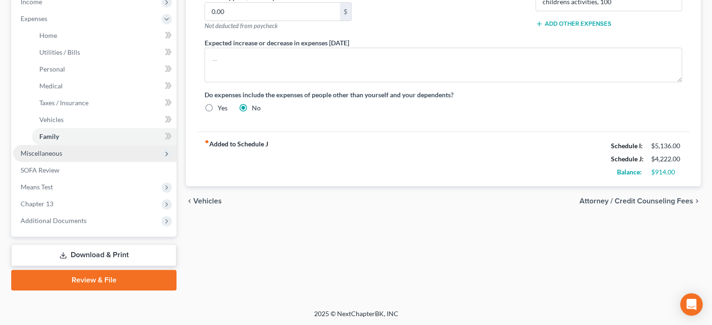
click at [38, 153] on span "Miscellaneous" at bounding box center [42, 153] width 42 height 8
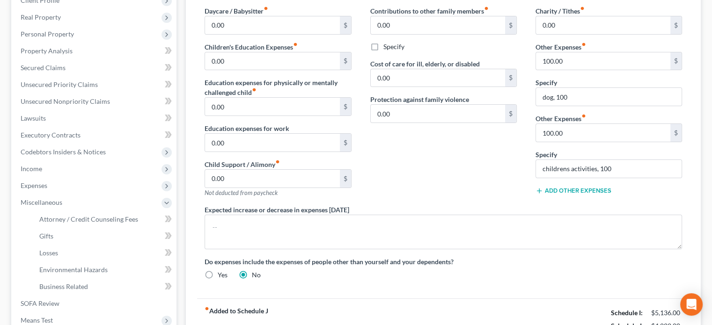
scroll to position [85, 0]
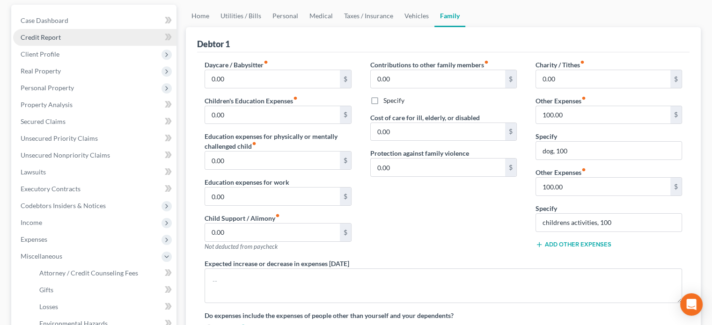
click at [36, 31] on link "Credit Report" at bounding box center [94, 37] width 163 height 17
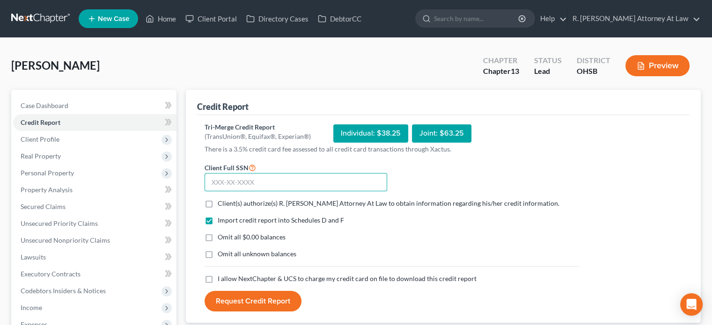
click at [226, 183] on input "text" at bounding box center [295, 182] width 182 height 19
type input "318-62-4004"
click at [218, 204] on label "Client(s) authorize(s) R. Dean Snyder Attorney At Law to obtain information reg…" at bounding box center [389, 203] width 342 height 9
click at [221, 204] on input "Client(s) authorize(s) R. Dean Snyder Attorney At Law to obtain information reg…" at bounding box center [224, 202] width 6 height 6
checkbox input "true"
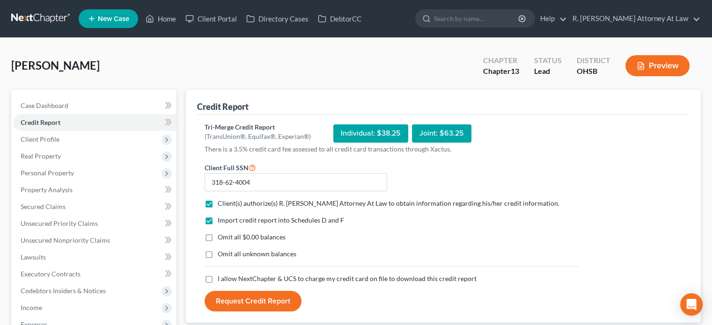
click at [218, 275] on label "I allow NextChapter & UCS to charge my credit card on file to download this cre…" at bounding box center [347, 278] width 259 height 9
click at [221, 275] on input "I allow NextChapter & UCS to charge my credit card on file to download this cre…" at bounding box center [224, 277] width 6 height 6
checkbox input "true"
click at [224, 295] on button "Request Credit Report" at bounding box center [252, 301] width 97 height 21
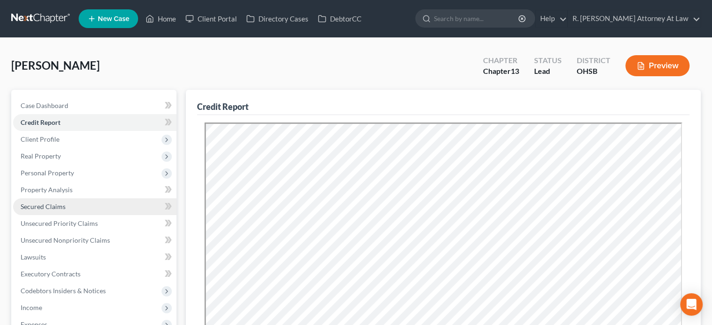
click at [36, 206] on span "Secured Claims" at bounding box center [43, 207] width 45 height 8
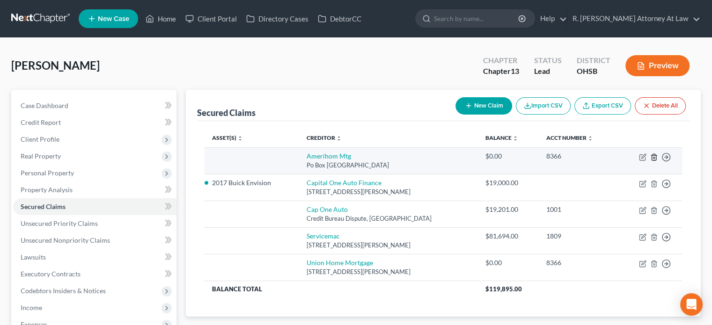
click at [655, 159] on icon "button" at bounding box center [653, 156] width 7 height 7
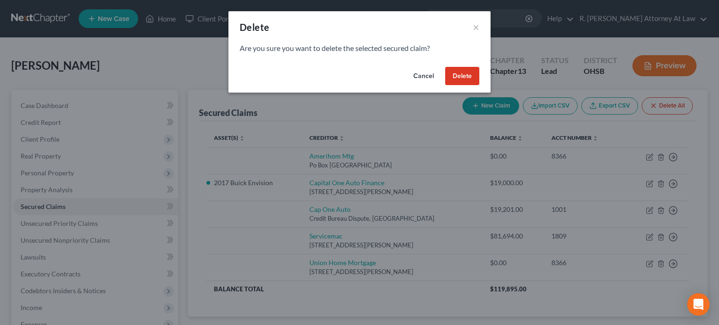
click at [457, 74] on button "Delete" at bounding box center [462, 76] width 34 height 19
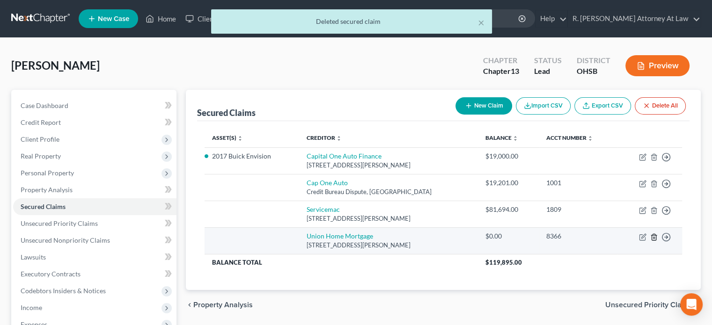
click at [654, 237] on line "button" at bounding box center [654, 238] width 0 height 2
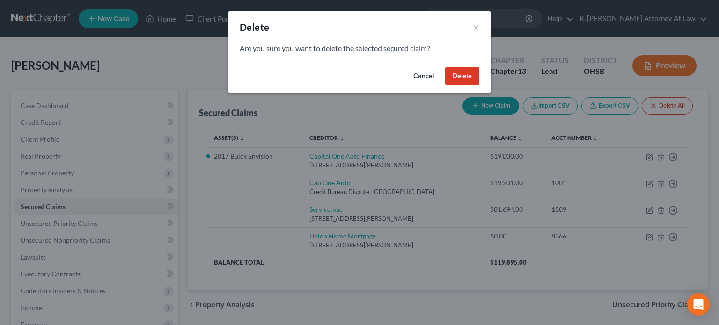
click at [457, 72] on button "Delete" at bounding box center [462, 76] width 34 height 19
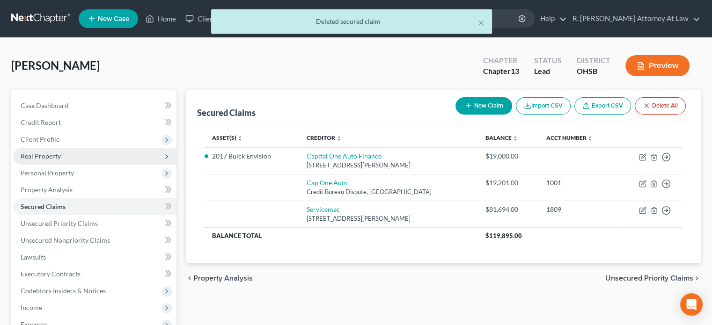
click at [37, 153] on span "Real Property" at bounding box center [41, 156] width 40 height 8
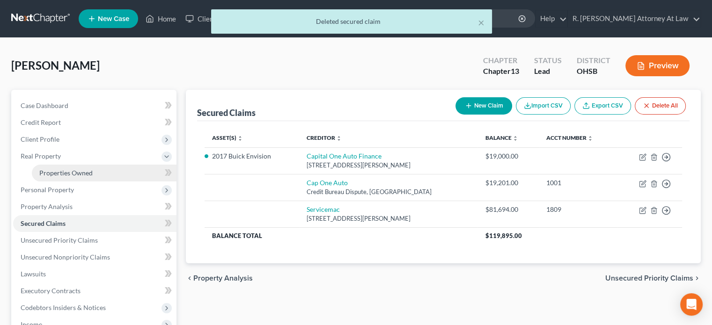
click at [52, 170] on span "Properties Owned" at bounding box center [65, 173] width 53 height 8
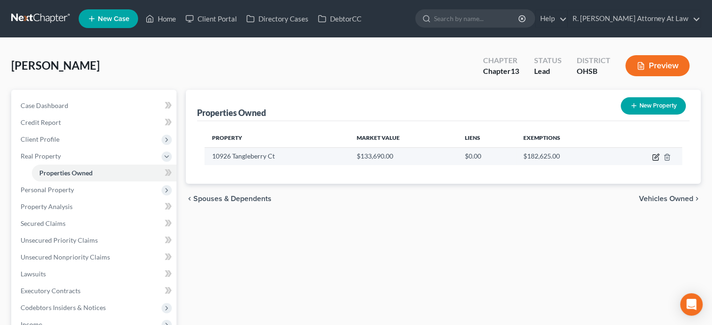
click at [655, 157] on icon "button" at bounding box center [656, 156] width 4 height 4
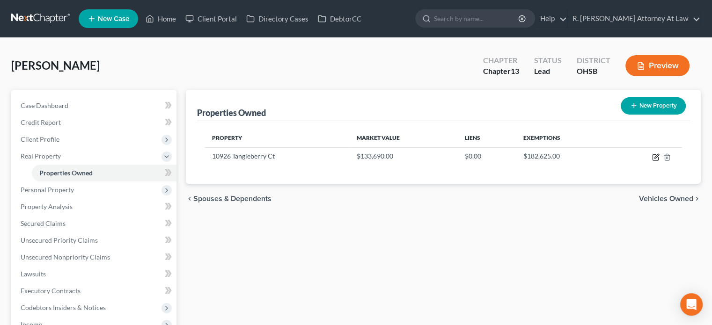
select select "36"
select select "30"
select select "0"
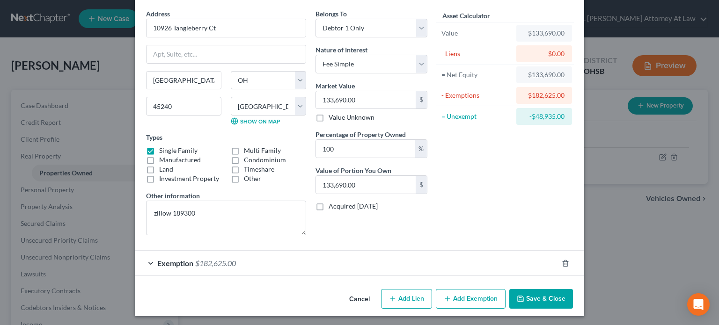
scroll to position [35, 0]
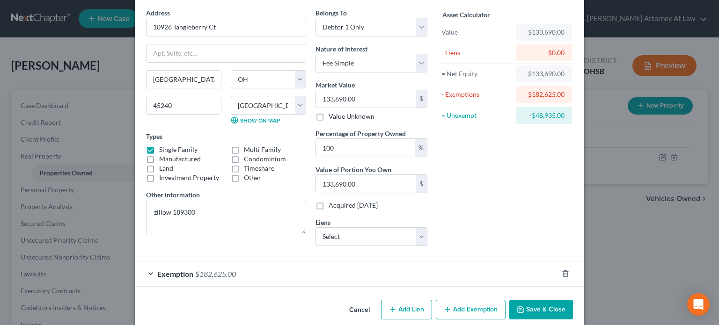
click at [416, 302] on button "Add Lien" at bounding box center [406, 310] width 51 height 20
select select "0"
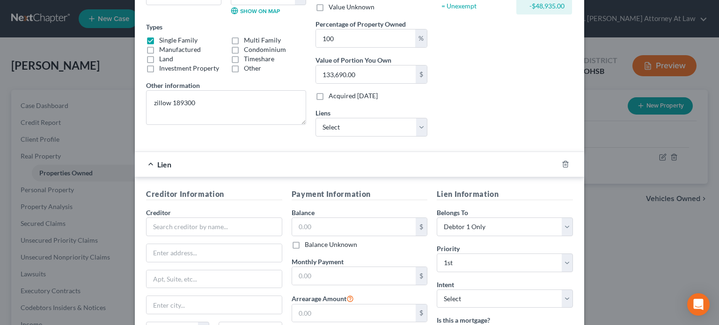
scroll to position [175, 0]
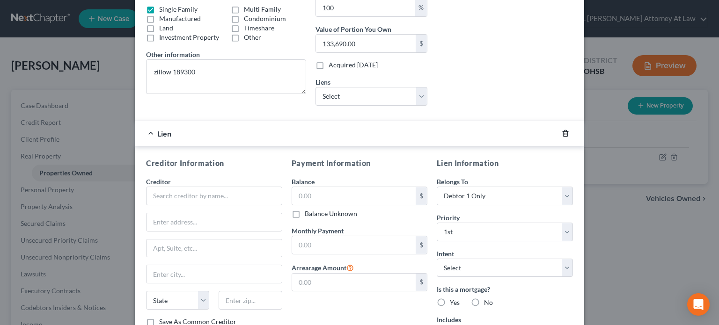
drag, startPoint x: 561, startPoint y: 132, endPoint x: 430, endPoint y: 117, distance: 131.0
click at [561, 132] on icon "button" at bounding box center [564, 133] width 7 height 7
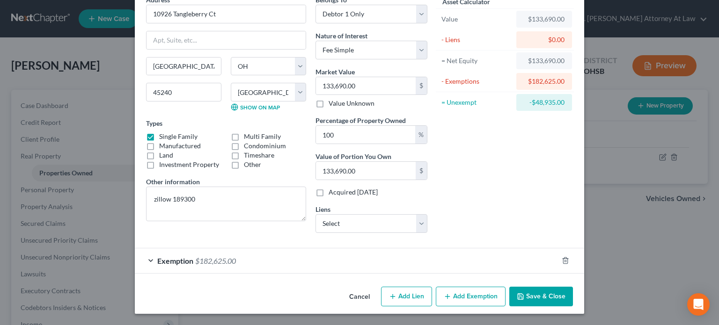
scroll to position [47, 0]
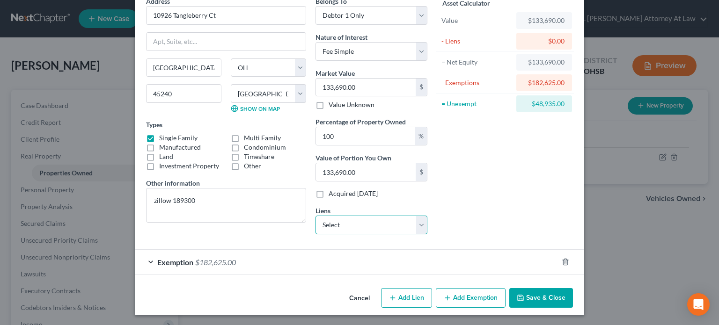
click at [333, 229] on select "Select Servicemac - $81,694.00 Cap One Auto - $19,201.00" at bounding box center [371, 225] width 112 height 19
select select "0"
click at [315, 216] on select "Select Servicemac - $81,694.00 Cap One Auto - $19,201.00" at bounding box center [371, 225] width 112 height 19
select select
select select "42"
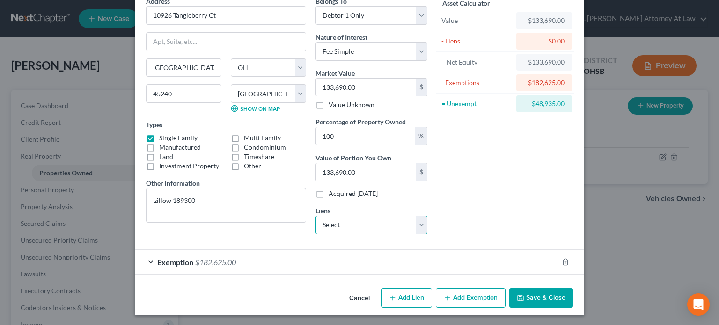
select select "0"
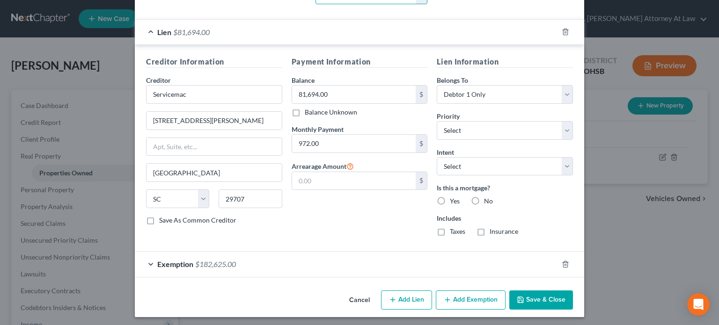
scroll to position [278, 0]
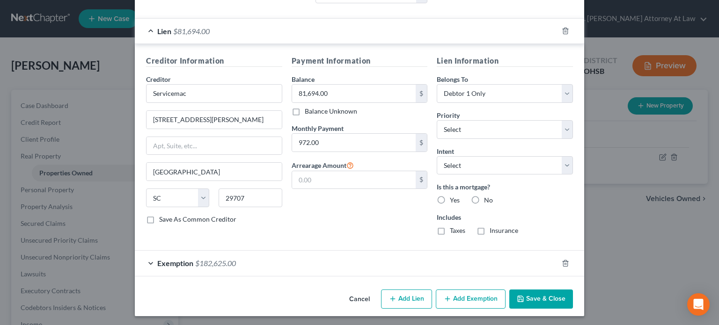
click at [441, 205] on div "Lien Information Belongs To * Select Debtor 1 Only Debtor 2 Only Debtor 1 And D…" at bounding box center [505, 149] width 146 height 188
drag, startPoint x: 436, startPoint y: 230, endPoint x: 440, endPoint y: 204, distance: 25.6
click at [450, 230] on label "Taxes" at bounding box center [457, 230] width 15 height 9
click at [453, 230] on input "Taxes" at bounding box center [456, 229] width 6 height 6
checkbox input "true"
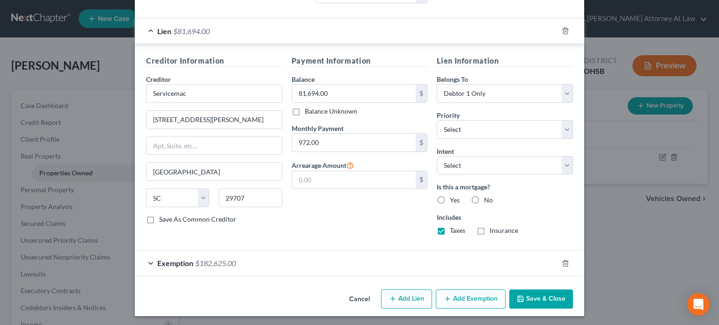
click at [489, 229] on label "Insurance" at bounding box center [503, 230] width 29 height 9
click at [493, 229] on input "Insurance" at bounding box center [496, 229] width 6 height 6
checkbox input "true"
click at [450, 198] on label "Yes" at bounding box center [455, 200] width 10 height 9
click at [453, 198] on input "Yes" at bounding box center [456, 199] width 6 height 6
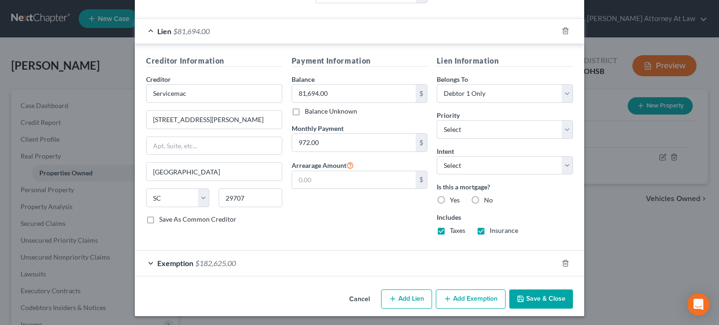
radio input "true"
click at [519, 292] on button "Save & Close" at bounding box center [541, 300] width 64 height 20
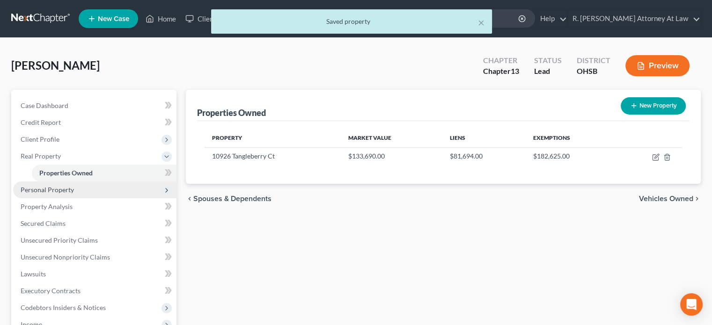
click at [29, 196] on span "Personal Property" at bounding box center [94, 190] width 163 height 17
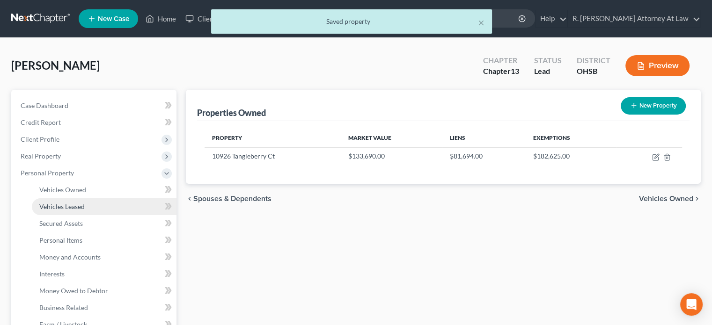
click at [69, 211] on link "Vehicles Leased" at bounding box center [104, 206] width 145 height 17
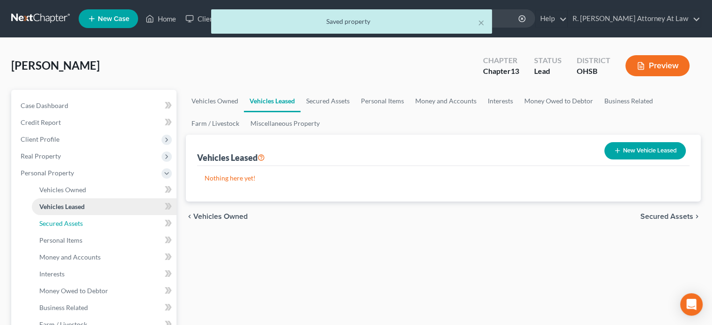
drag, startPoint x: 67, startPoint y: 221, endPoint x: 66, endPoint y: 203, distance: 18.3
click at [66, 221] on span "Secured Assets" at bounding box center [61, 223] width 44 height 8
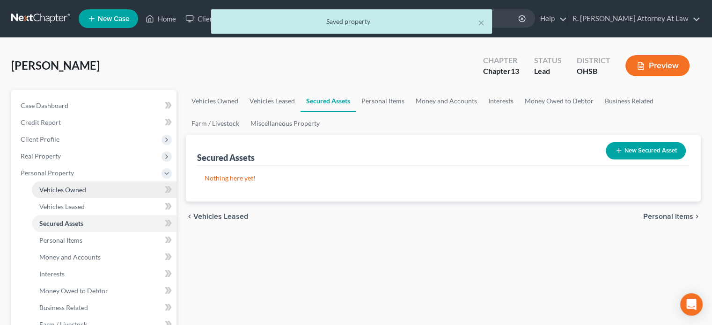
click at [64, 187] on span "Vehicles Owned" at bounding box center [62, 190] width 47 height 8
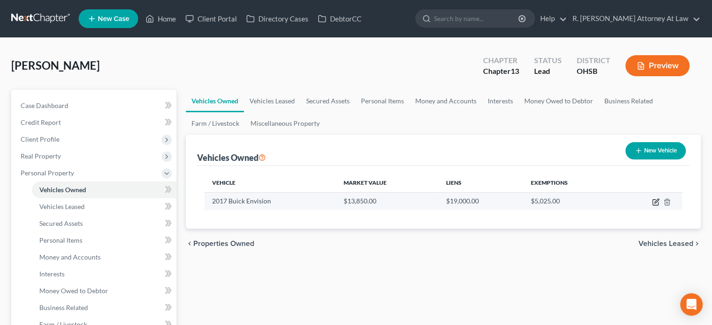
click at [656, 202] on icon "button" at bounding box center [656, 201] width 4 height 4
select select "0"
select select "9"
select select "2"
select select "0"
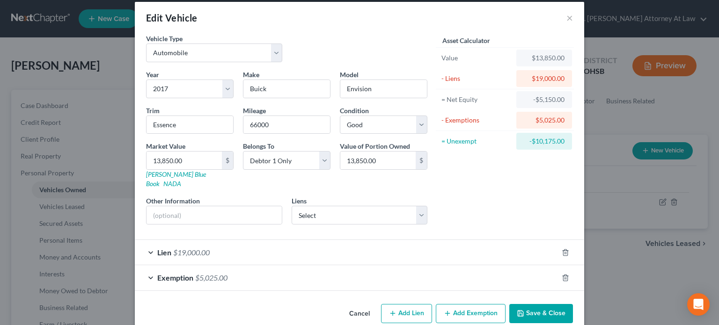
scroll to position [15, 0]
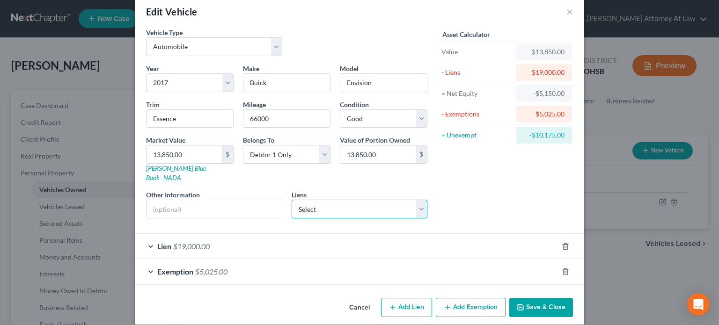
click at [335, 200] on select "Select Cap One Auto - $19,201.00" at bounding box center [360, 209] width 136 height 19
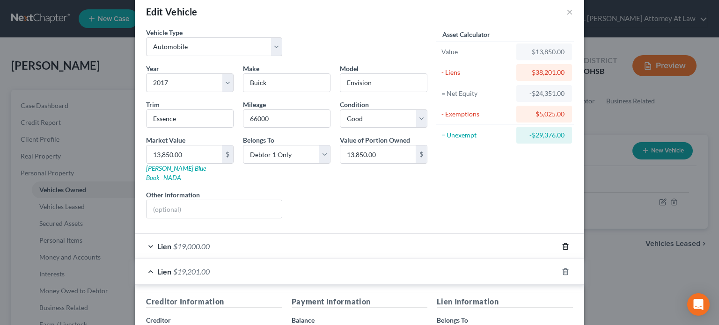
drag, startPoint x: 561, startPoint y: 236, endPoint x: 475, endPoint y: 179, distance: 102.9
click at [561, 243] on icon "button" at bounding box center [564, 246] width 7 height 7
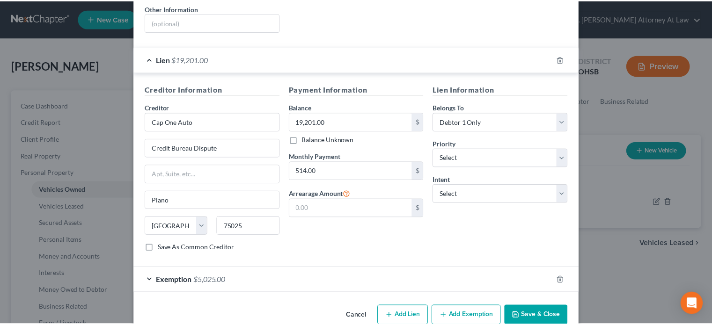
scroll to position [210, 0]
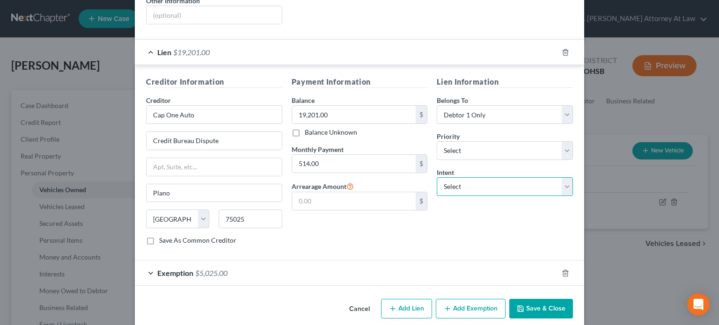
click at [462, 177] on select "Select Surrender Redeem Reaffirm Avoid Other" at bounding box center [505, 186] width 136 height 19
click at [437, 177] on select "Select Surrender Redeem Reaffirm Avoid Other" at bounding box center [505, 186] width 136 height 19
click at [348, 156] on input "514.00" at bounding box center [354, 164] width 124 height 18
drag, startPoint x: 541, startPoint y: 298, endPoint x: 548, endPoint y: 294, distance: 7.7
click at [542, 299] on button "Save & Close" at bounding box center [541, 309] width 64 height 20
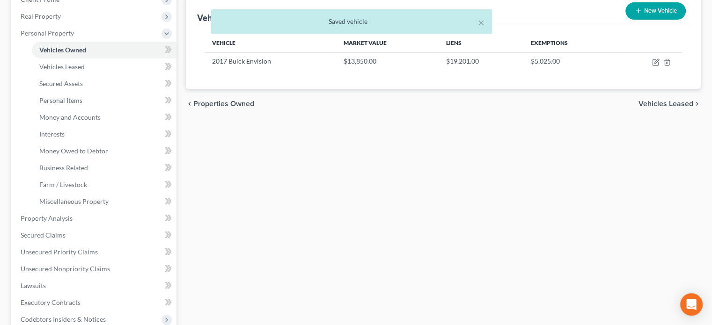
scroll to position [140, 0]
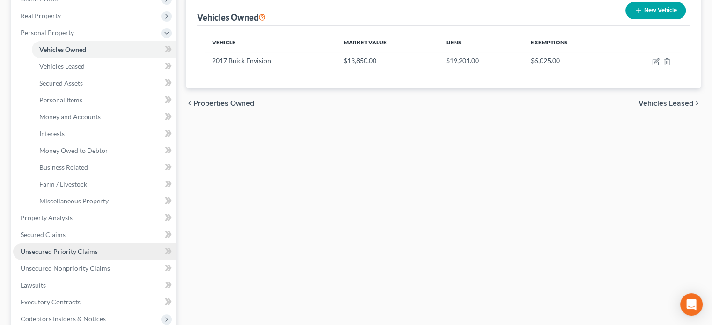
click at [39, 248] on span "Unsecured Priority Claims" at bounding box center [59, 252] width 77 height 8
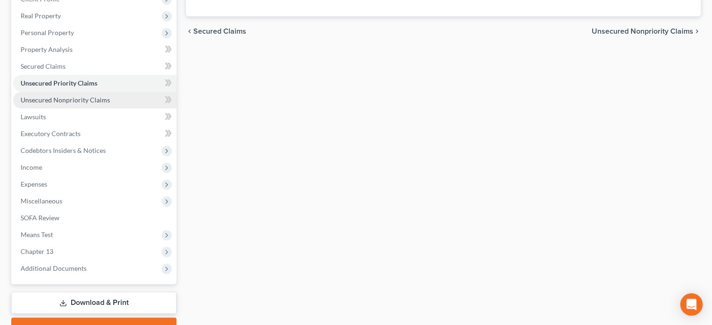
click at [37, 99] on span "Unsecured Nonpriority Claims" at bounding box center [65, 100] width 89 height 8
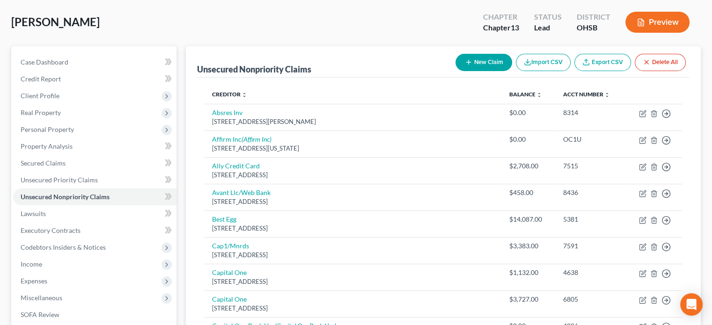
scroll to position [47, 0]
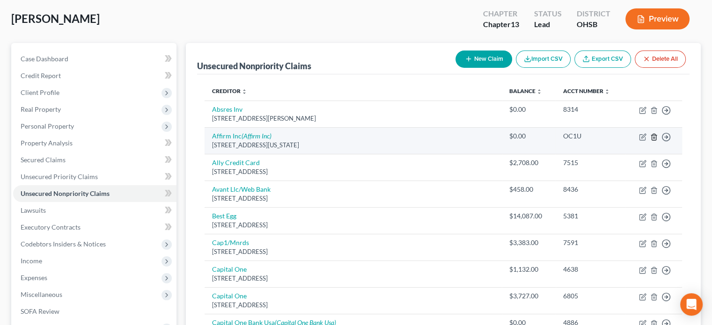
click at [653, 134] on icon "button" at bounding box center [653, 137] width 4 height 6
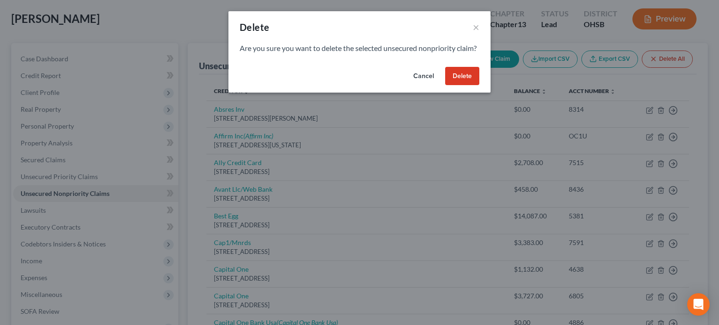
click at [469, 86] on button "Delete" at bounding box center [462, 76] width 34 height 19
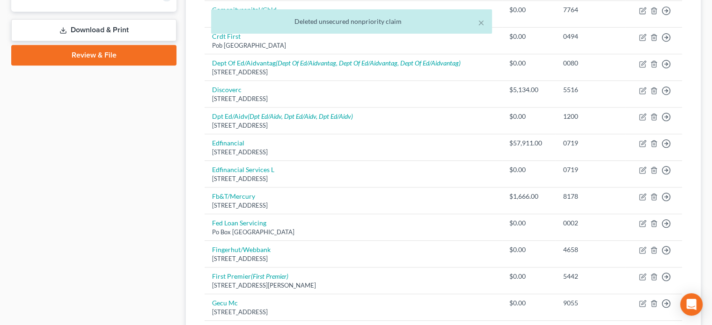
scroll to position [421, 0]
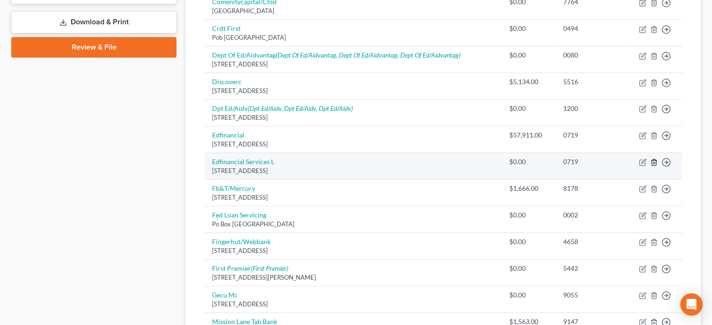
click at [652, 159] on icon "button" at bounding box center [653, 162] width 7 height 7
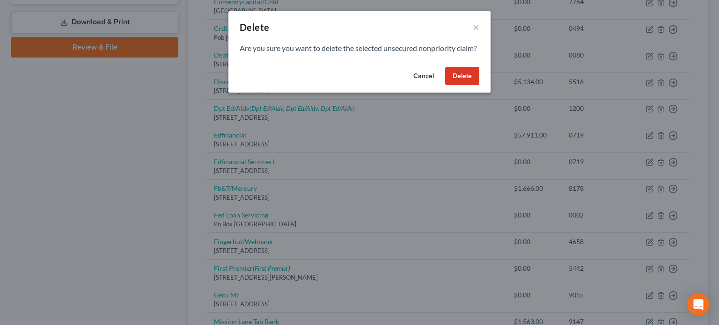
click at [458, 86] on button "Delete" at bounding box center [462, 76] width 34 height 19
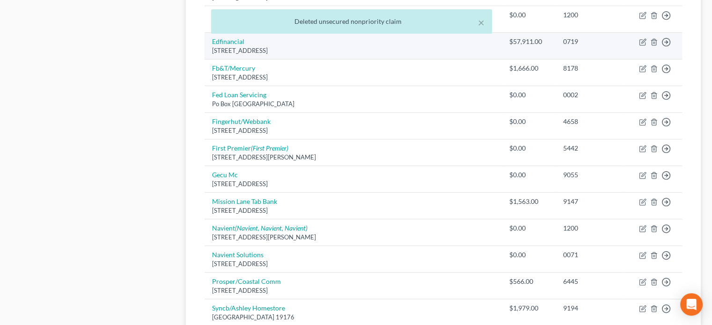
scroll to position [561, 0]
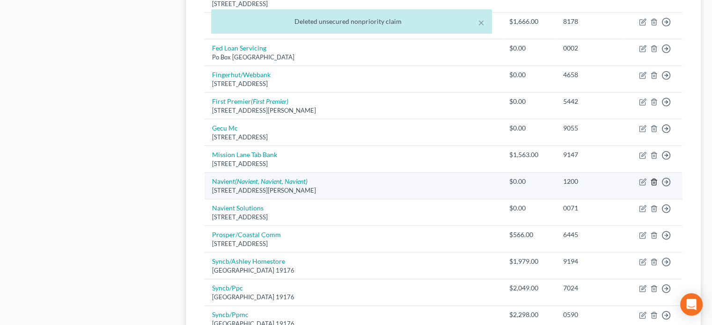
click at [653, 178] on icon "button" at bounding box center [653, 181] width 7 height 7
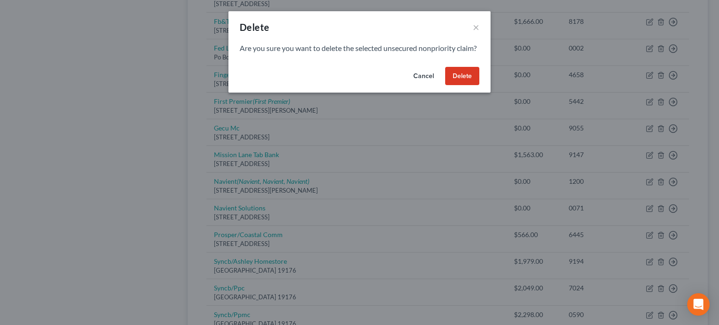
click at [452, 86] on button "Delete" at bounding box center [462, 76] width 34 height 19
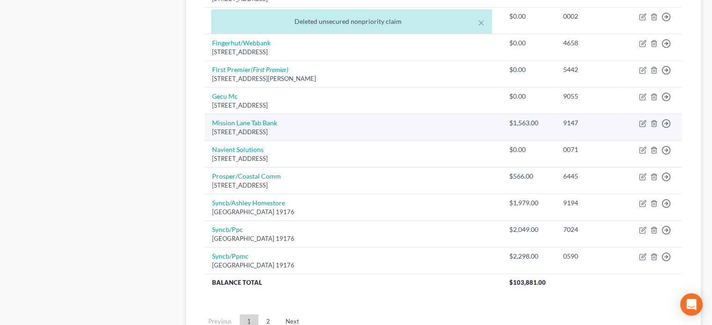
scroll to position [608, 0]
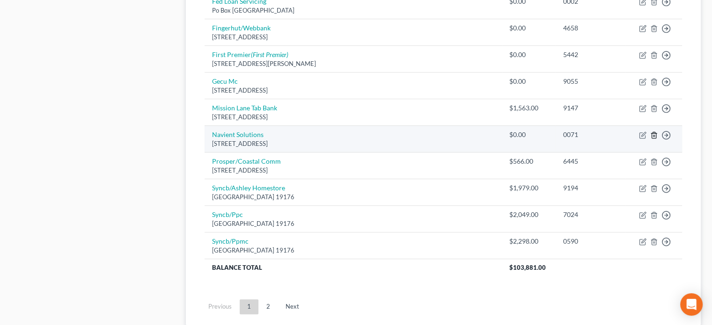
click at [655, 135] on icon "button" at bounding box center [653, 134] width 7 height 7
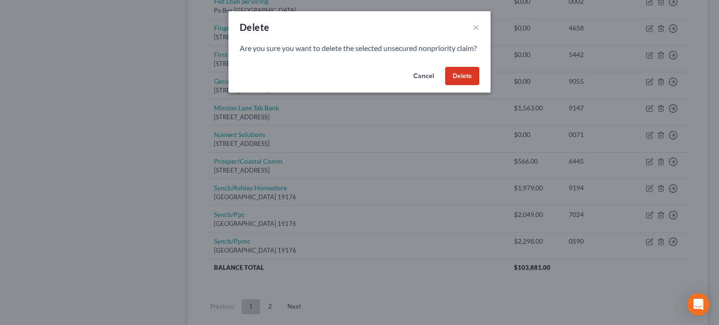
click at [463, 86] on button "Delete" at bounding box center [462, 76] width 34 height 19
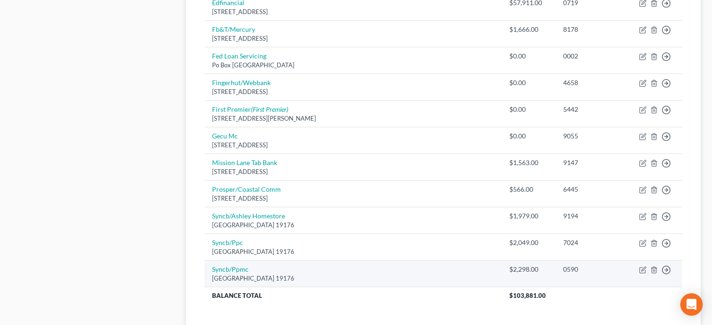
scroll to position [646, 0]
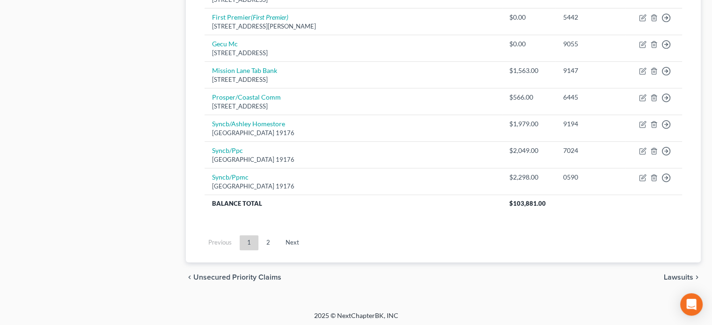
click at [272, 243] on link "2" at bounding box center [268, 242] width 19 height 15
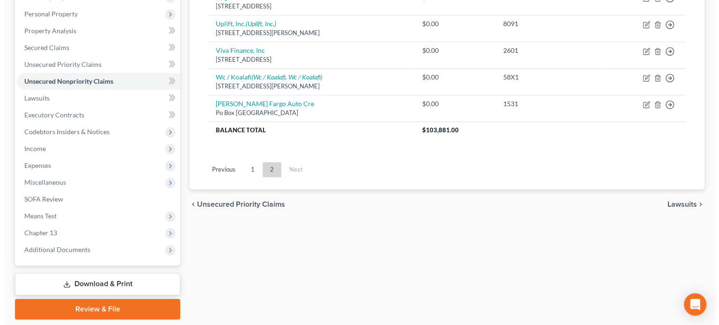
scroll to position [95, 0]
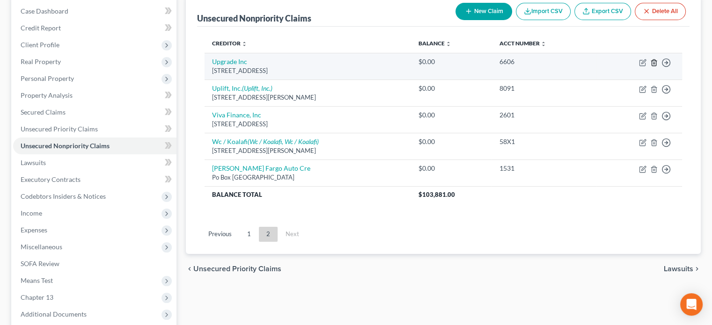
click at [653, 62] on line "button" at bounding box center [653, 63] width 0 height 2
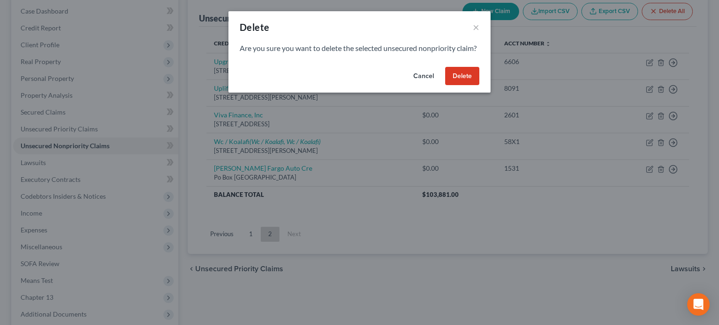
drag, startPoint x: 460, startPoint y: 89, endPoint x: 535, endPoint y: 71, distance: 77.1
click at [460, 86] on button "Delete" at bounding box center [462, 76] width 34 height 19
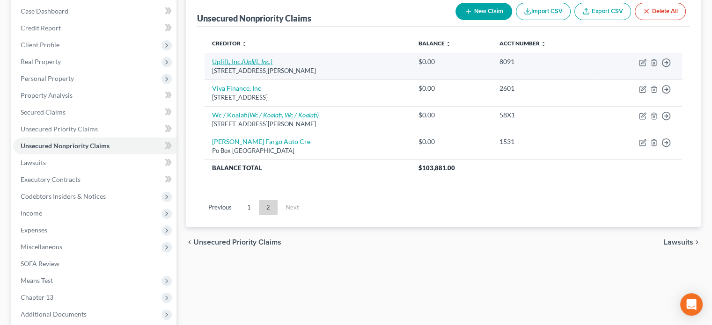
click at [218, 65] on link "Uplift, Inc. (Uplift, Inc.)" at bounding box center [242, 62] width 60 height 8
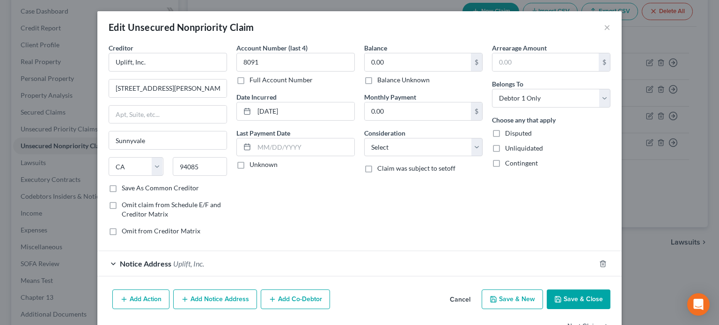
drag, startPoint x: 365, startPoint y: 80, endPoint x: 404, endPoint y: 148, distance: 77.9
click at [377, 80] on label "Balance Unknown" at bounding box center [403, 79] width 52 height 9
click at [381, 80] on input "Balance Unknown" at bounding box center [384, 78] width 6 height 6
drag, startPoint x: 404, startPoint y: 148, endPoint x: 397, endPoint y: 142, distance: 9.3
click at [403, 148] on select "Select Cable / Satellite Services Collection Agency Credit Card Debt Debt Couns…" at bounding box center [423, 147] width 118 height 19
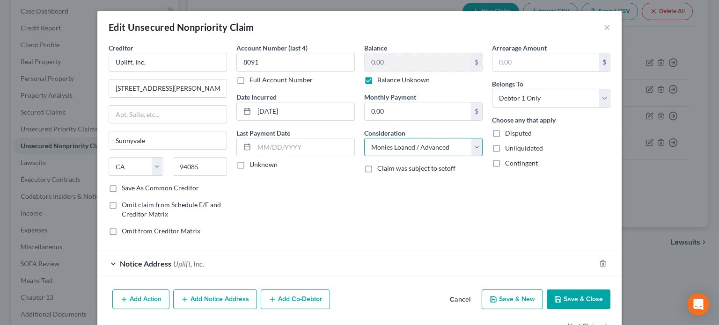
click at [364, 138] on select "Select Cable / Satellite Services Collection Agency Credit Card Debt Debt Couns…" at bounding box center [423, 147] width 118 height 19
click at [554, 298] on icon "button" at bounding box center [557, 299] width 7 height 7
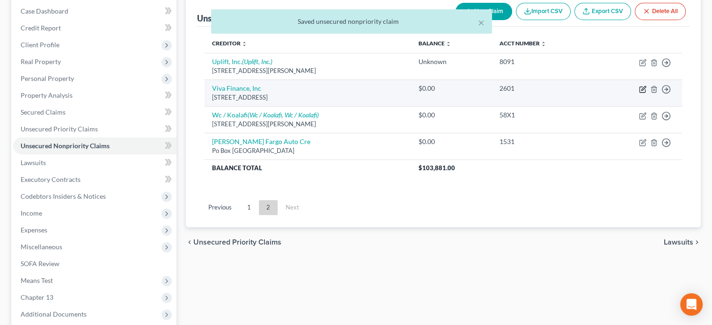
click at [643, 89] on icon "button" at bounding box center [642, 89] width 7 height 7
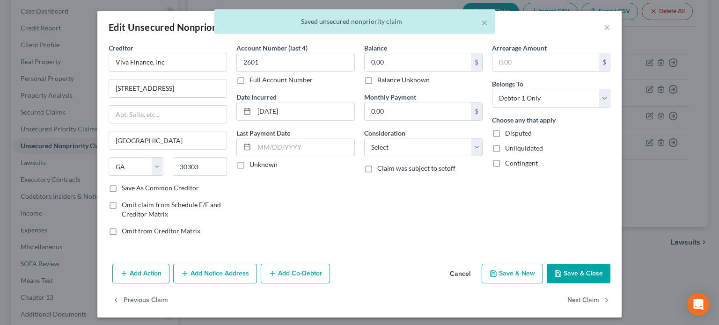
click at [377, 79] on label "Balance Unknown" at bounding box center [403, 79] width 52 height 9
click at [381, 79] on input "Balance Unknown" at bounding box center [384, 78] width 6 height 6
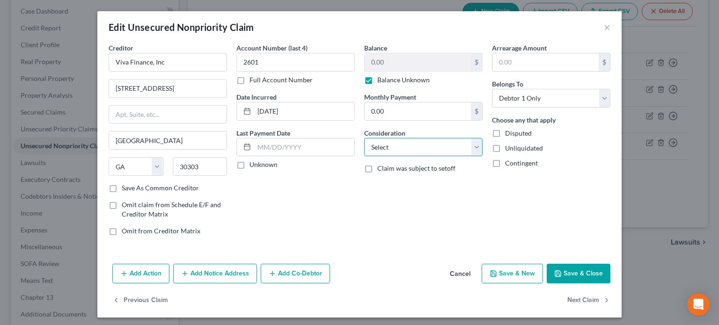
drag, startPoint x: 403, startPoint y: 147, endPoint x: 385, endPoint y: 138, distance: 20.5
click at [403, 147] on select "Select Cable / Satellite Services Collection Agency Credit Card Debt Debt Couns…" at bounding box center [423, 147] width 118 height 19
click at [364, 138] on select "Select Cable / Satellite Services Collection Agency Credit Card Debt Debt Couns…" at bounding box center [423, 147] width 118 height 19
drag, startPoint x: 558, startPoint y: 280, endPoint x: 532, endPoint y: 253, distance: 38.4
click at [558, 280] on button "Save & Close" at bounding box center [579, 274] width 64 height 20
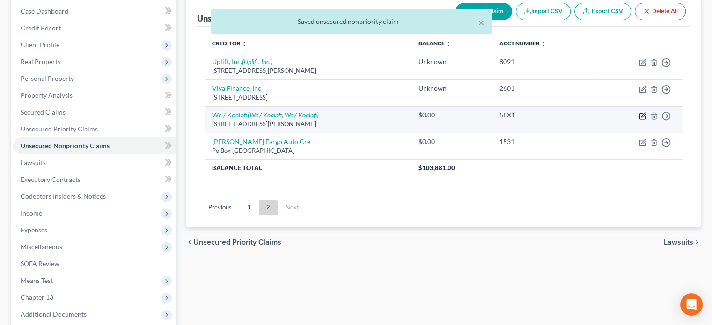
click at [642, 115] on icon "button" at bounding box center [642, 115] width 7 height 7
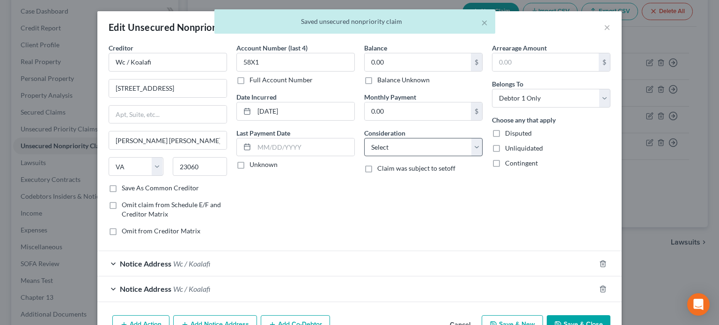
drag, startPoint x: 365, startPoint y: 80, endPoint x: 386, endPoint y: 147, distance: 70.1
click at [377, 85] on label "Balance Unknown" at bounding box center [403, 79] width 52 height 9
click at [386, 147] on select "Select Cable / Satellite Services Collection Agency Credit Card Debt Debt Couns…" at bounding box center [423, 147] width 118 height 19
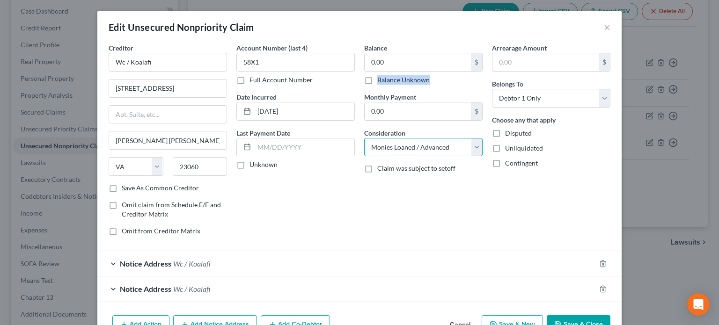
click at [364, 138] on select "Select Cable / Satellite Services Collection Agency Credit Card Debt Debt Couns…" at bounding box center [423, 147] width 118 height 19
drag, startPoint x: 561, startPoint y: 321, endPoint x: 464, endPoint y: 231, distance: 133.1
click at [561, 321] on button "Save & Close" at bounding box center [579, 325] width 64 height 20
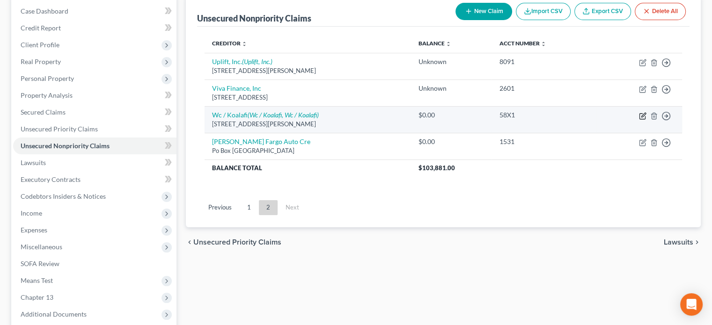
click at [642, 114] on icon "button" at bounding box center [642, 115] width 7 height 7
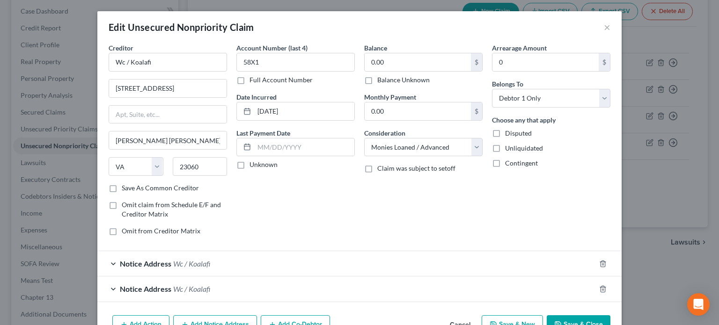
drag, startPoint x: 364, startPoint y: 80, endPoint x: 474, endPoint y: 203, distance: 164.6
click at [377, 81] on label "Balance Unknown" at bounding box center [403, 79] width 52 height 9
click at [381, 81] on input "Balance Unknown" at bounding box center [384, 78] width 6 height 6
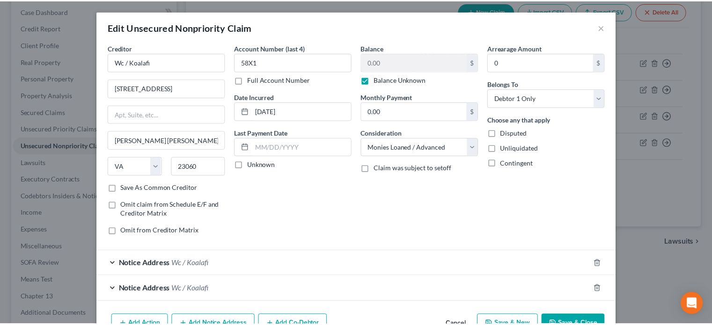
scroll to position [54, 0]
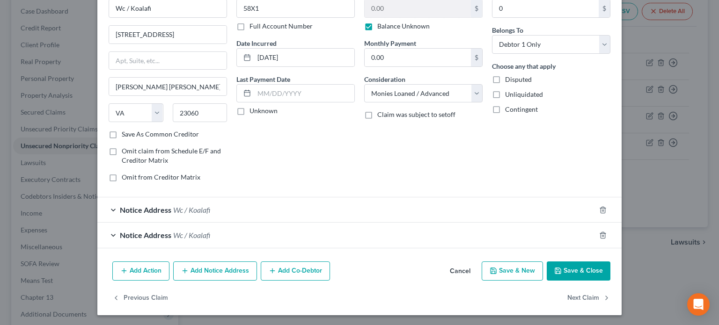
click at [562, 265] on button "Save & Close" at bounding box center [579, 272] width 64 height 20
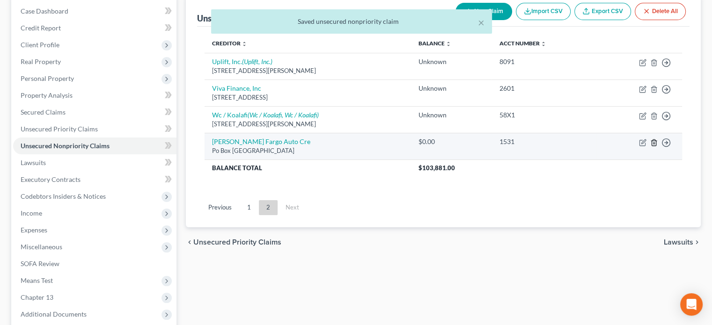
click at [653, 141] on icon "button" at bounding box center [653, 142] width 7 height 7
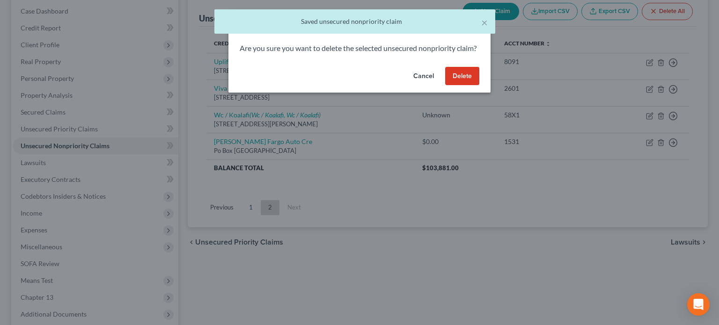
click at [467, 86] on button "Delete" at bounding box center [462, 76] width 34 height 19
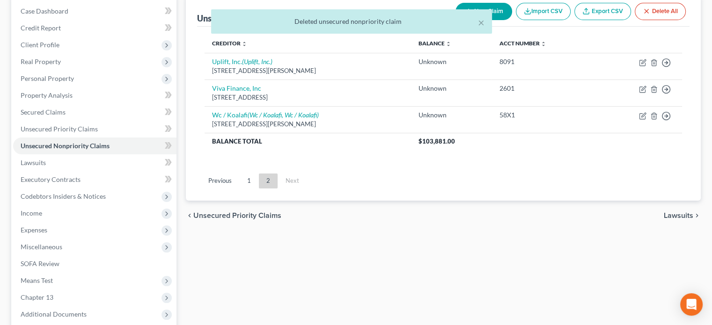
click at [32, 24] on div "× Deleted unsecured nonpriority claim Wade, Karen Upgraded Chapter Chapter 13 S…" at bounding box center [356, 172] width 712 height 459
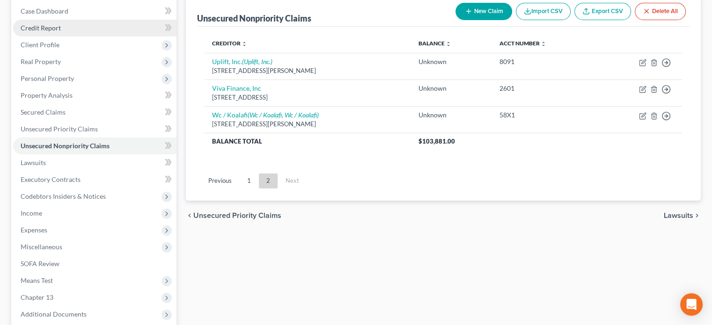
click at [37, 29] on span "Credit Report" at bounding box center [41, 28] width 40 height 8
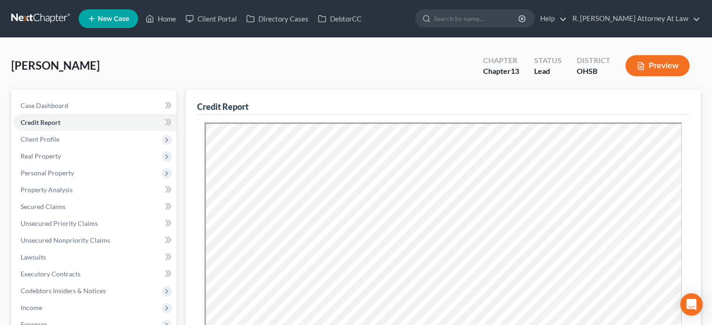
scroll to position [94, 0]
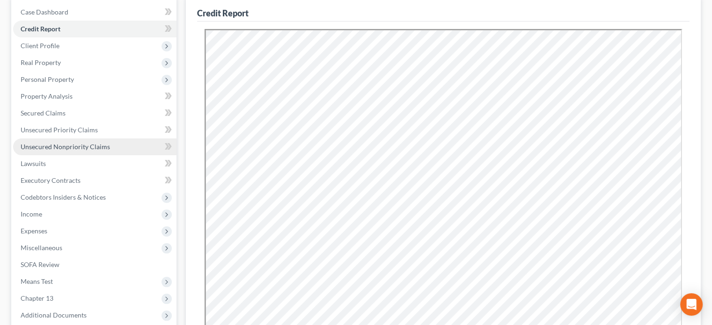
click at [41, 149] on span "Unsecured Nonpriority Claims" at bounding box center [65, 147] width 89 height 8
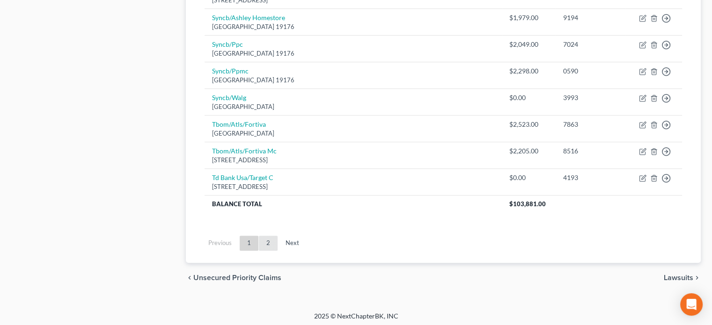
click at [265, 241] on link "2" at bounding box center [268, 243] width 19 height 15
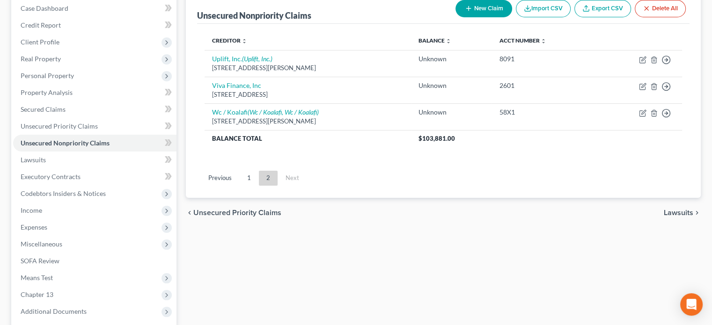
scroll to position [95, 0]
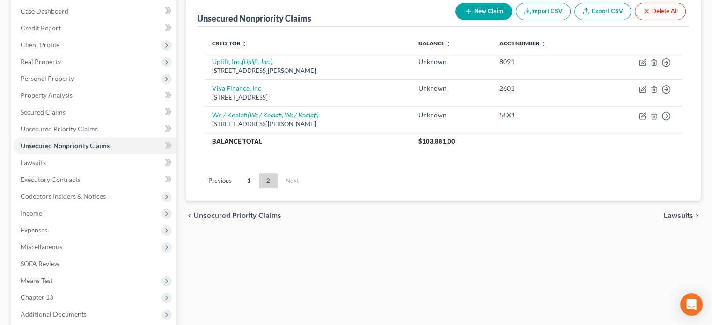
click at [470, 10] on icon "button" at bounding box center [468, 10] width 7 height 7
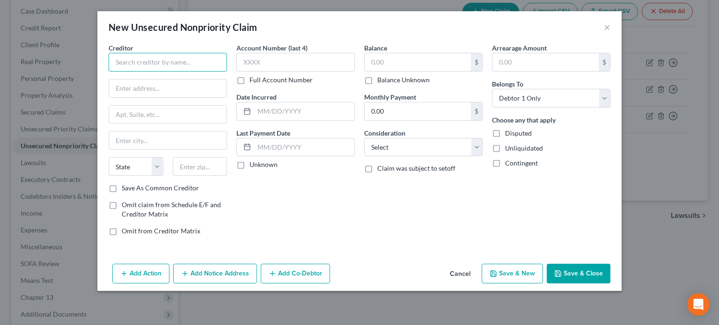
click at [172, 62] on input "text" at bounding box center [168, 62] width 118 height 19
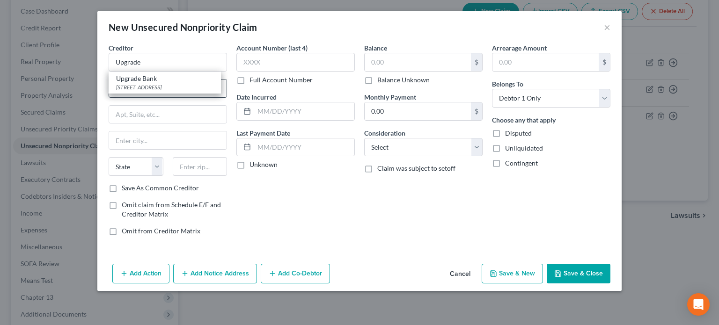
drag, startPoint x: 131, startPoint y: 80, endPoint x: 175, endPoint y: 80, distance: 43.1
click at [132, 80] on div "Upgrade Bank" at bounding box center [164, 78] width 97 height 9
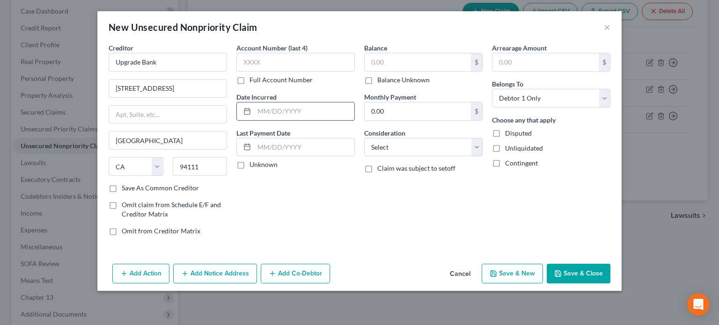
click at [268, 113] on input "text" at bounding box center [304, 111] width 100 height 18
click at [577, 273] on button "Save & Close" at bounding box center [579, 274] width 64 height 20
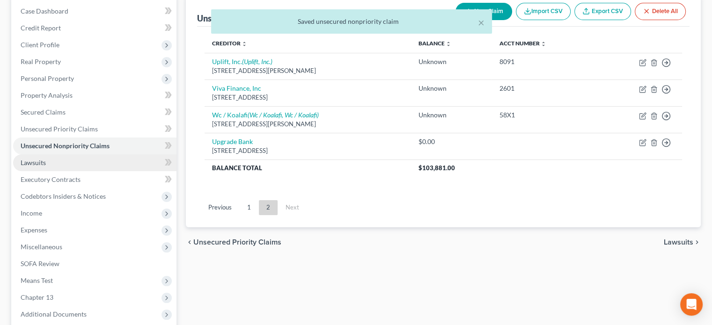
click at [28, 160] on span "Lawsuits" at bounding box center [33, 163] width 25 height 8
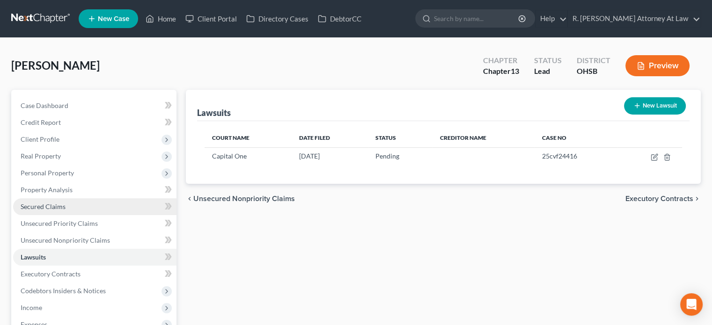
click at [29, 209] on span "Secured Claims" at bounding box center [43, 207] width 45 height 8
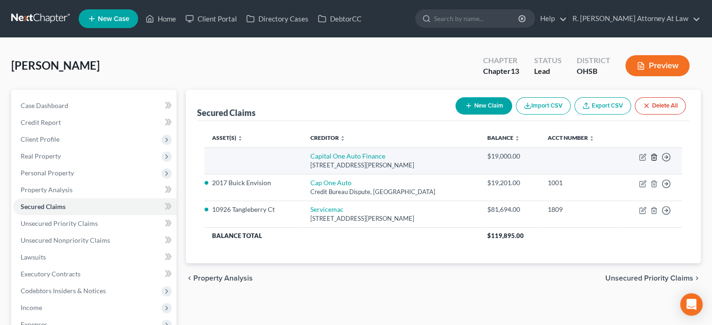
click at [656, 154] on icon "button" at bounding box center [653, 156] width 7 height 7
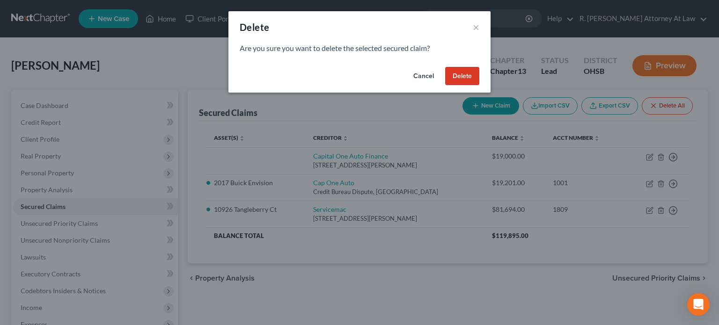
drag, startPoint x: 462, startPoint y: 80, endPoint x: 457, endPoint y: 74, distance: 8.6
click at [460, 76] on button "Delete" at bounding box center [462, 76] width 34 height 19
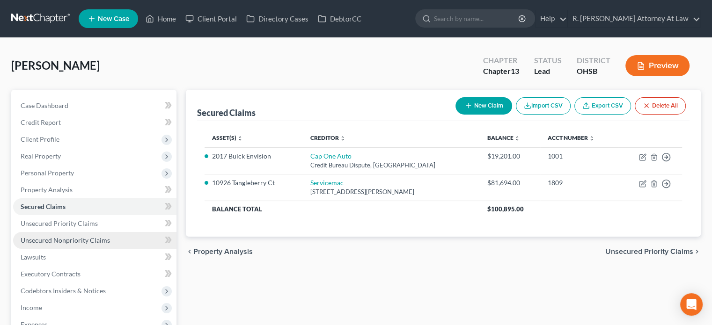
click at [52, 242] on span "Unsecured Nonpriority Claims" at bounding box center [65, 240] width 89 height 8
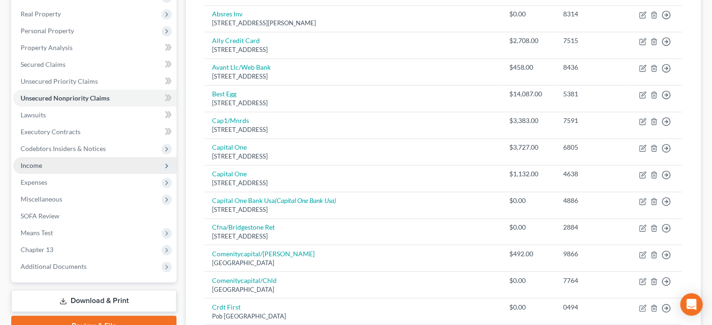
scroll to position [144, 0]
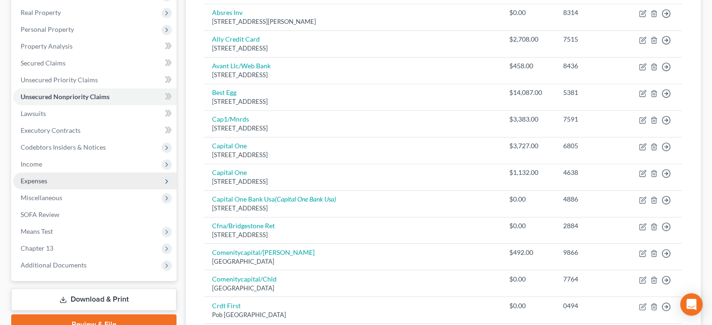
click at [36, 175] on span "Expenses" at bounding box center [94, 181] width 163 height 17
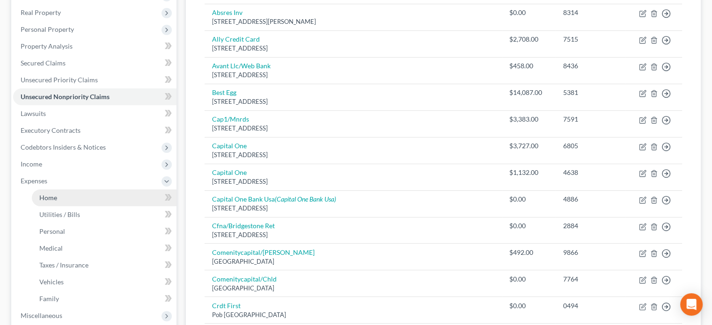
click at [48, 198] on span "Home" at bounding box center [48, 198] width 18 height 8
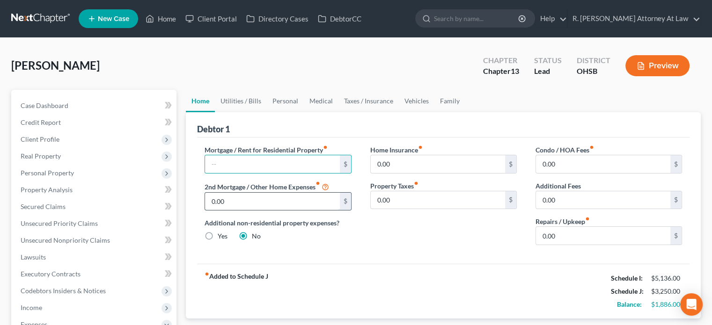
click at [287, 199] on input "0.00" at bounding box center [272, 202] width 134 height 18
click at [247, 99] on link "Utilities / Bills" at bounding box center [241, 101] width 52 height 22
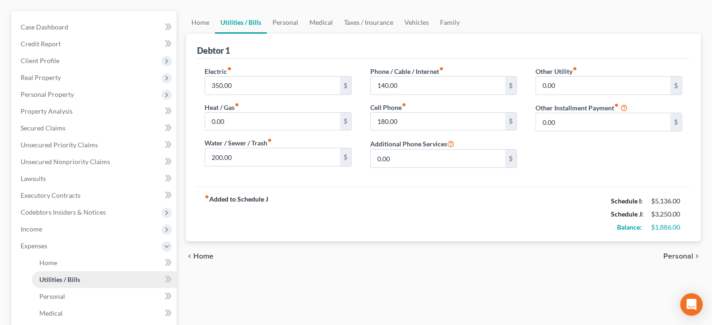
scroll to position [187, 0]
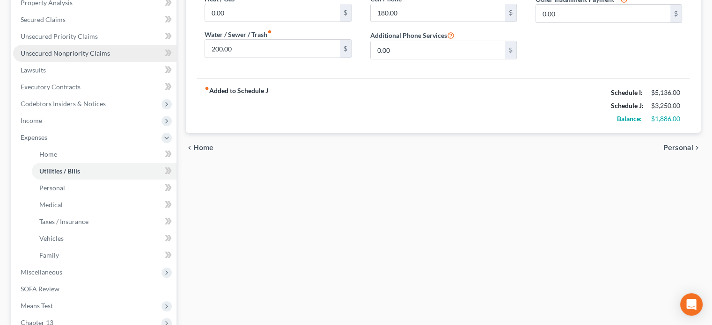
click at [57, 54] on span "Unsecured Nonpriority Claims" at bounding box center [65, 53] width 89 height 8
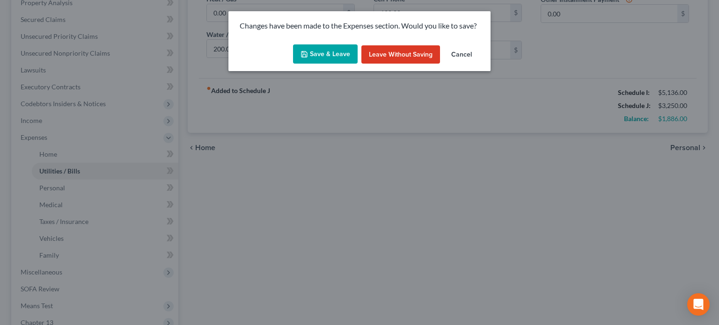
click at [322, 54] on button "Save & Leave" at bounding box center [325, 54] width 65 height 20
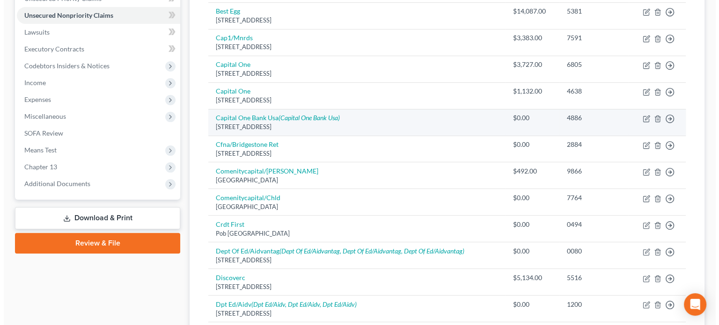
scroll to position [234, 0]
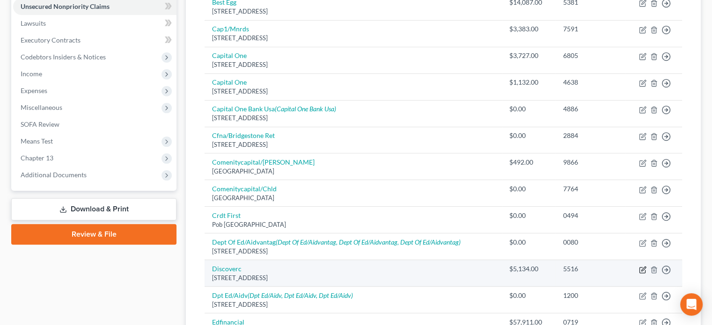
click at [640, 269] on icon "button" at bounding box center [642, 269] width 7 height 7
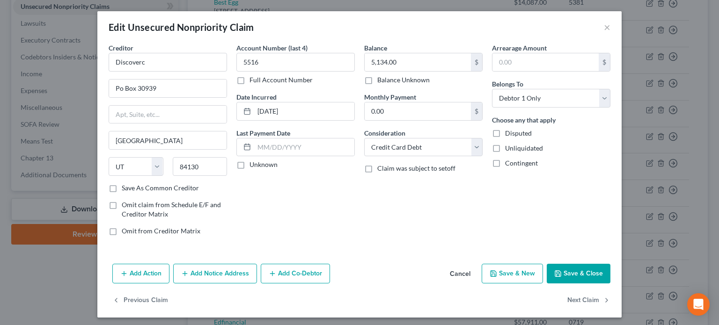
click at [209, 267] on button "Add Notice Address" at bounding box center [215, 274] width 84 height 20
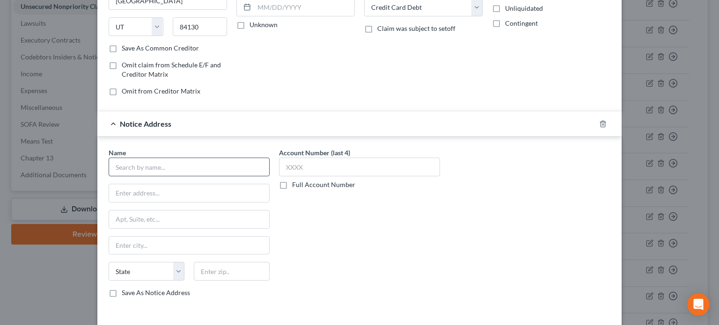
scroll to position [140, 0]
click at [150, 160] on input "text" at bounding box center [189, 166] width 161 height 19
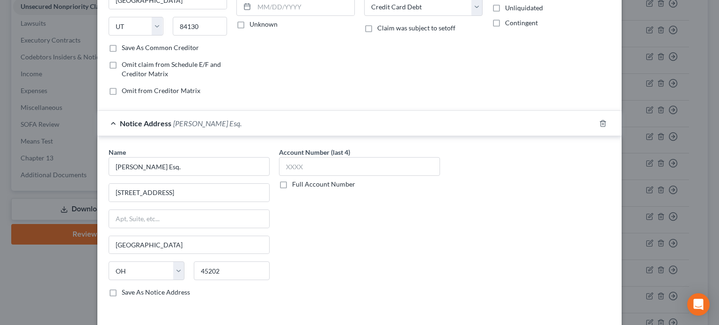
click at [292, 183] on label "Full Account Number" at bounding box center [323, 184] width 63 height 9
click at [296, 183] on input "Full Account Number" at bounding box center [299, 183] width 6 height 6
click at [293, 166] on input "text" at bounding box center [359, 166] width 161 height 19
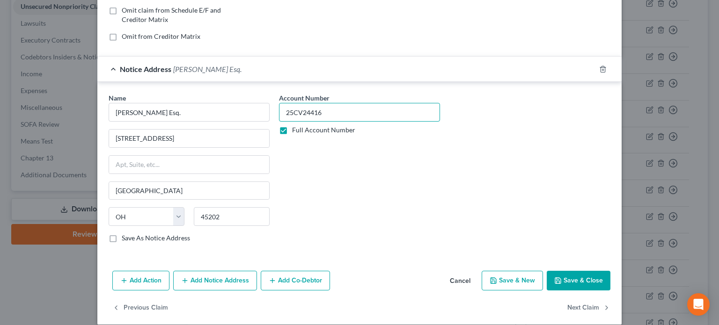
scroll to position [204, 0]
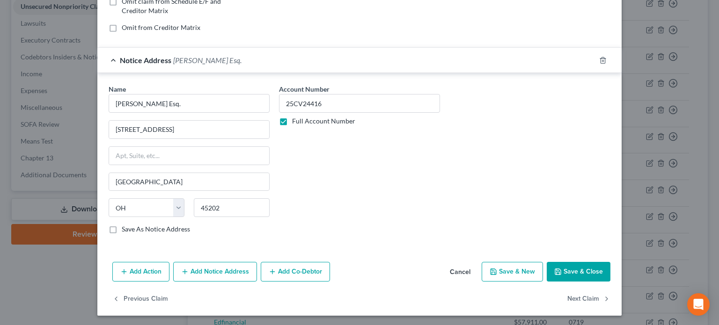
click at [223, 273] on button "Add Notice Address" at bounding box center [215, 272] width 84 height 20
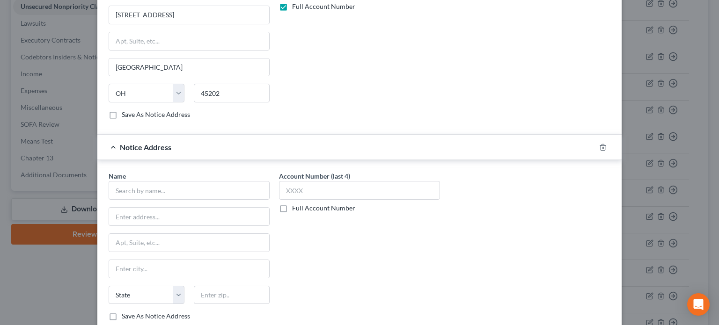
scroll to position [311, 0]
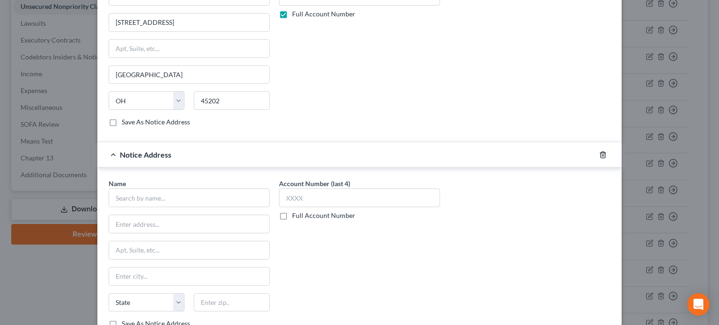
drag, startPoint x: 598, startPoint y: 151, endPoint x: 419, endPoint y: 140, distance: 179.6
click at [600, 153] on polyline "button" at bounding box center [603, 153] width 6 height 0
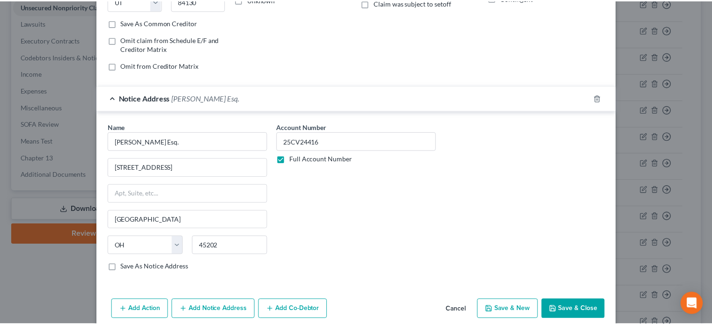
scroll to position [204, 0]
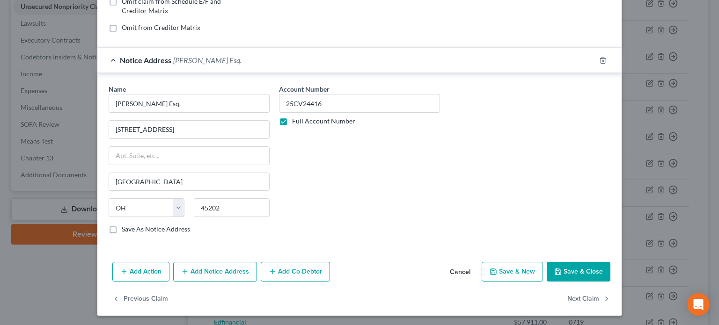
click at [566, 272] on button "Save & Close" at bounding box center [579, 272] width 64 height 20
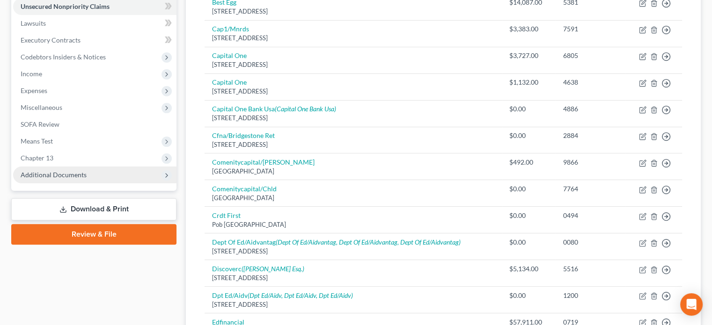
click at [57, 174] on span "Additional Documents" at bounding box center [54, 175] width 66 height 8
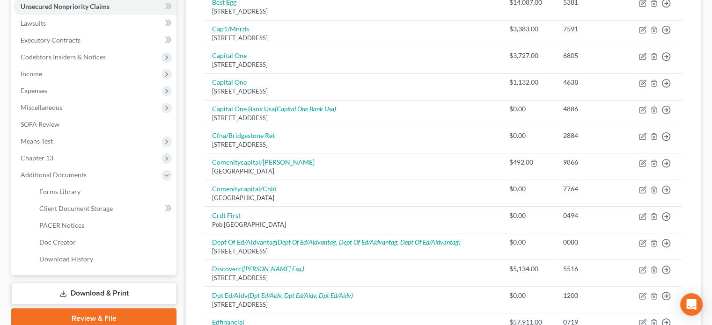
click at [90, 289] on link "Download & Print" at bounding box center [93, 294] width 165 height 22
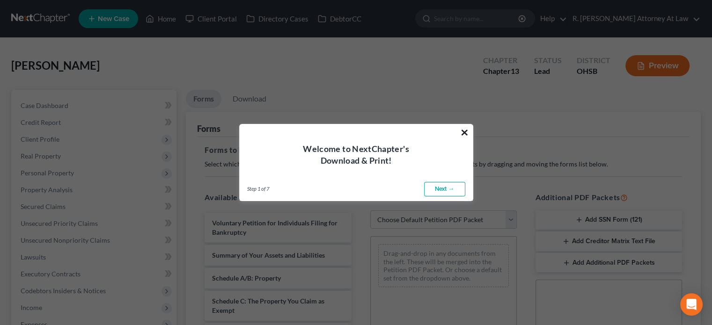
click at [461, 129] on button "×" at bounding box center [464, 132] width 9 height 15
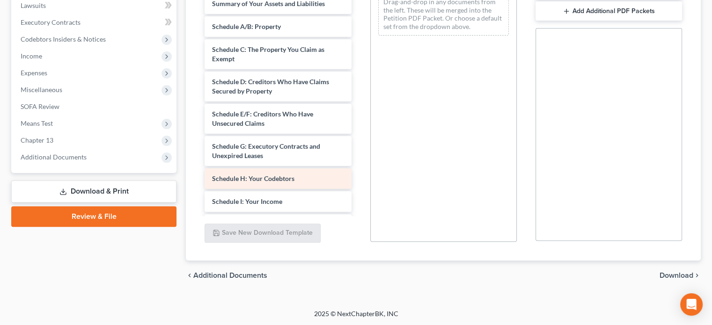
scroll to position [187, 0]
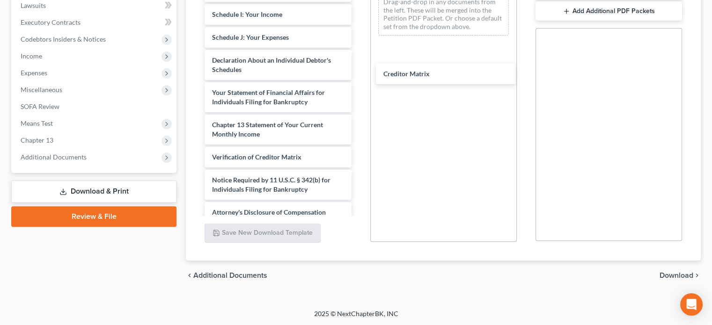
drag, startPoint x: 244, startPoint y: 158, endPoint x: 603, endPoint y: 191, distance: 360.0
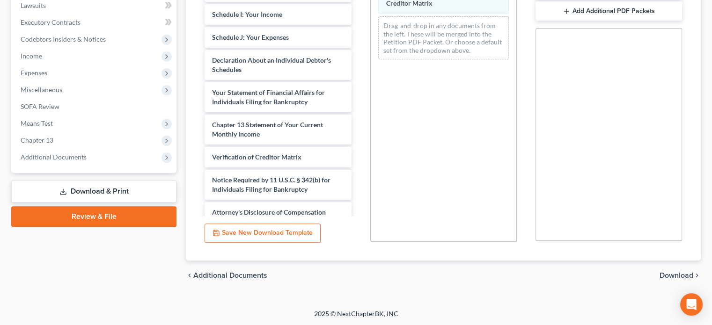
click at [666, 272] on span "Download" at bounding box center [676, 275] width 34 height 7
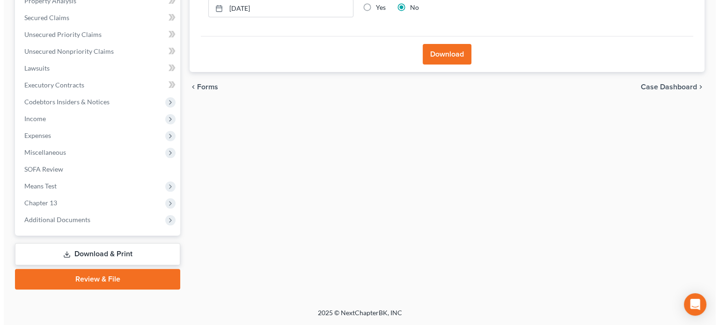
scroll to position [188, 0]
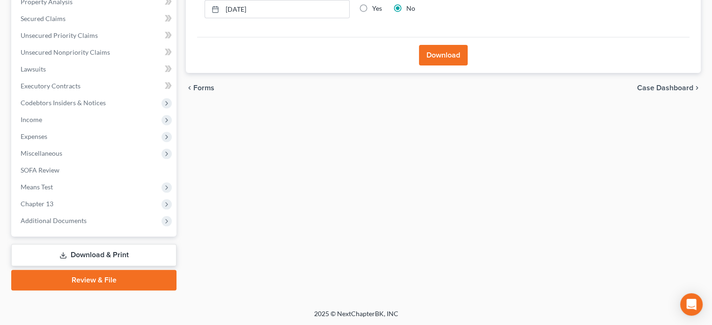
click at [437, 54] on button "Download" at bounding box center [443, 55] width 49 height 21
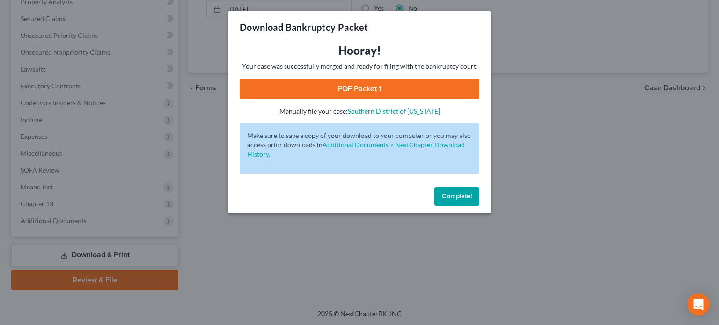
click at [344, 83] on link "PDF Packet 1" at bounding box center [360, 89] width 240 height 21
